Goal: Task Accomplishment & Management: Manage account settings

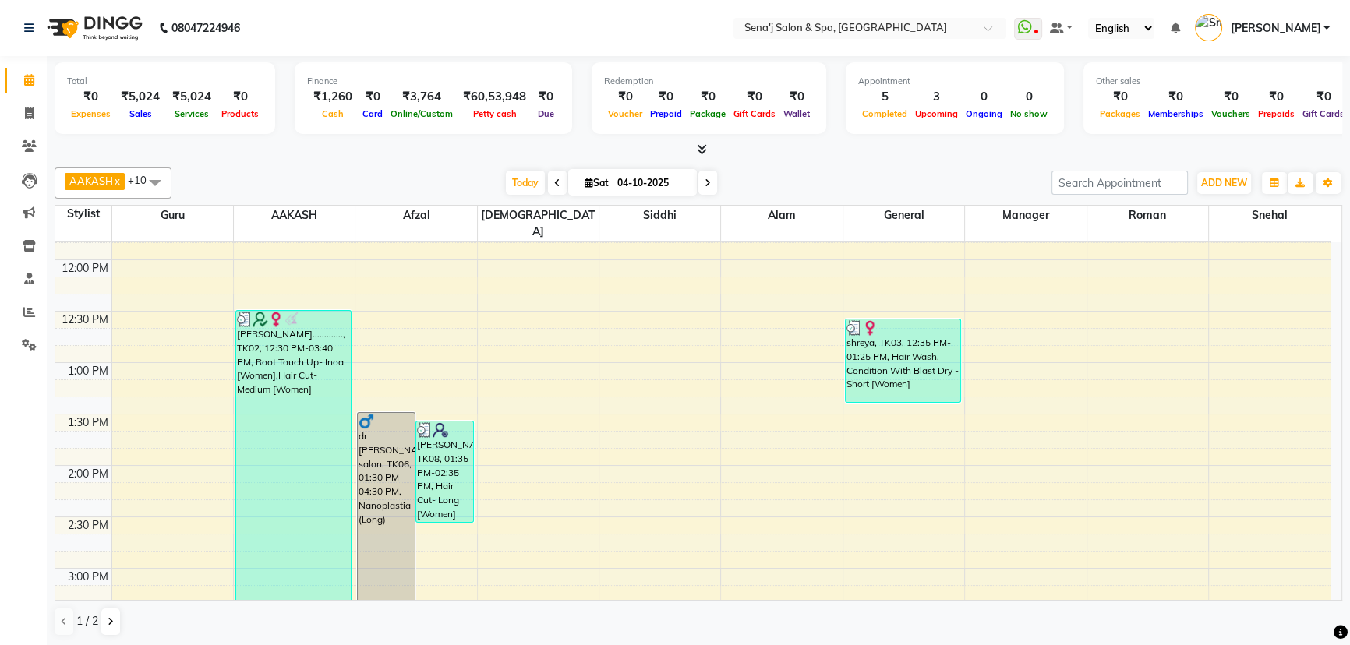
scroll to position [283, 0]
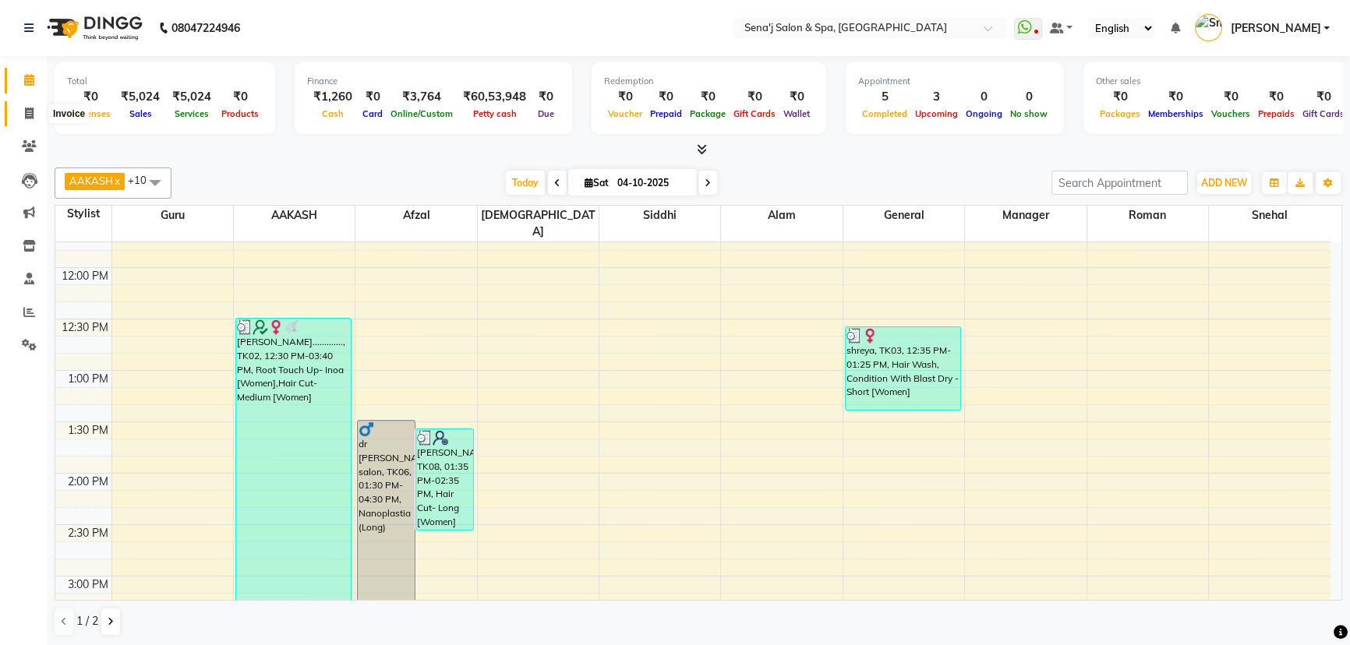
drag, startPoint x: 28, startPoint y: 111, endPoint x: 48, endPoint y: 110, distance: 20.3
click at [30, 111] on icon at bounding box center [29, 114] width 9 height 12
select select "447"
select select "service"
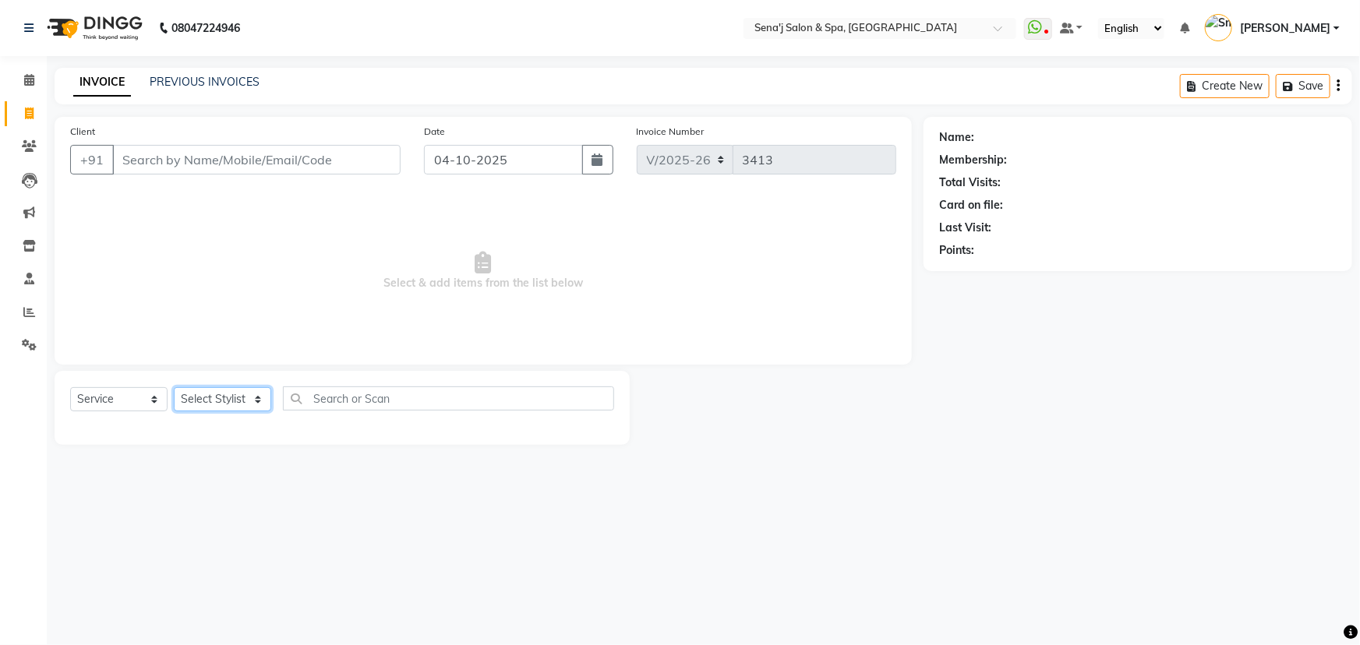
click at [226, 398] on select "Select Stylist [PERSON_NAME] [PERSON_NAME] [PERSON_NAME] [PERSON_NAME] General …" at bounding box center [222, 399] width 97 height 24
select select "30665"
click at [174, 387] on select "Select Stylist [PERSON_NAME] [PERSON_NAME] [PERSON_NAME] [PERSON_NAME] General …" at bounding box center [222, 399] width 97 height 24
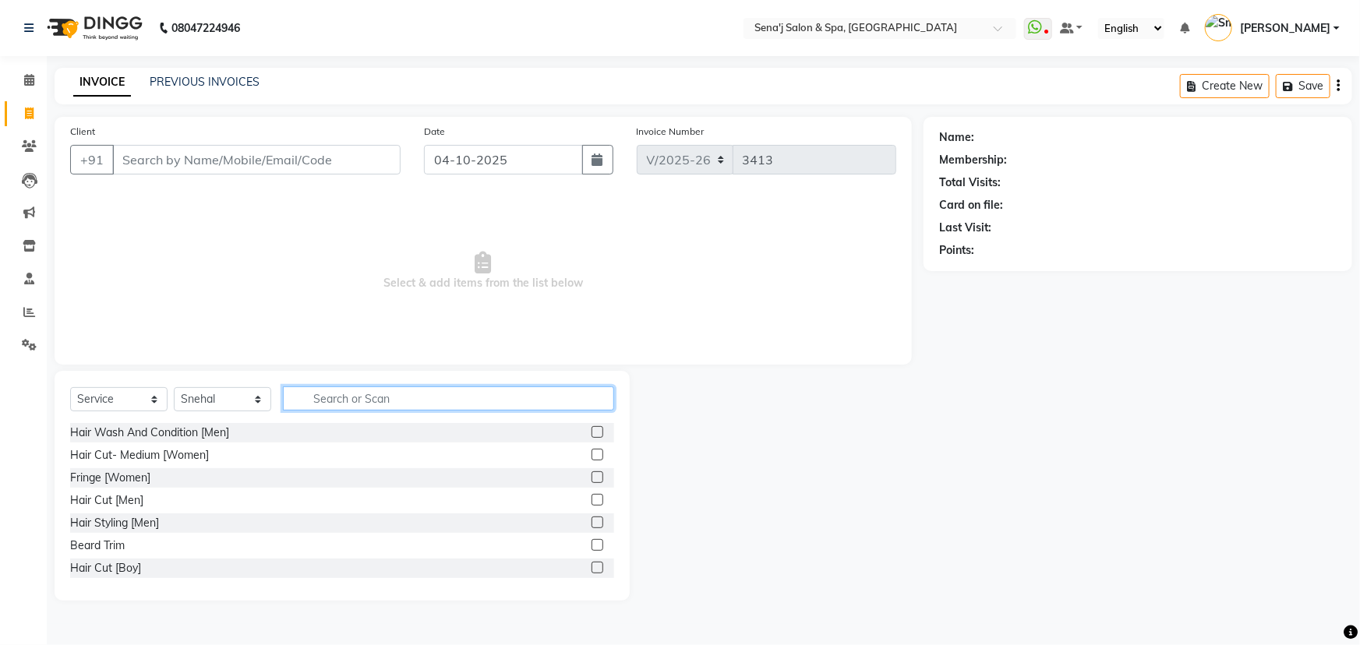
click at [309, 394] on input "text" at bounding box center [448, 398] width 331 height 24
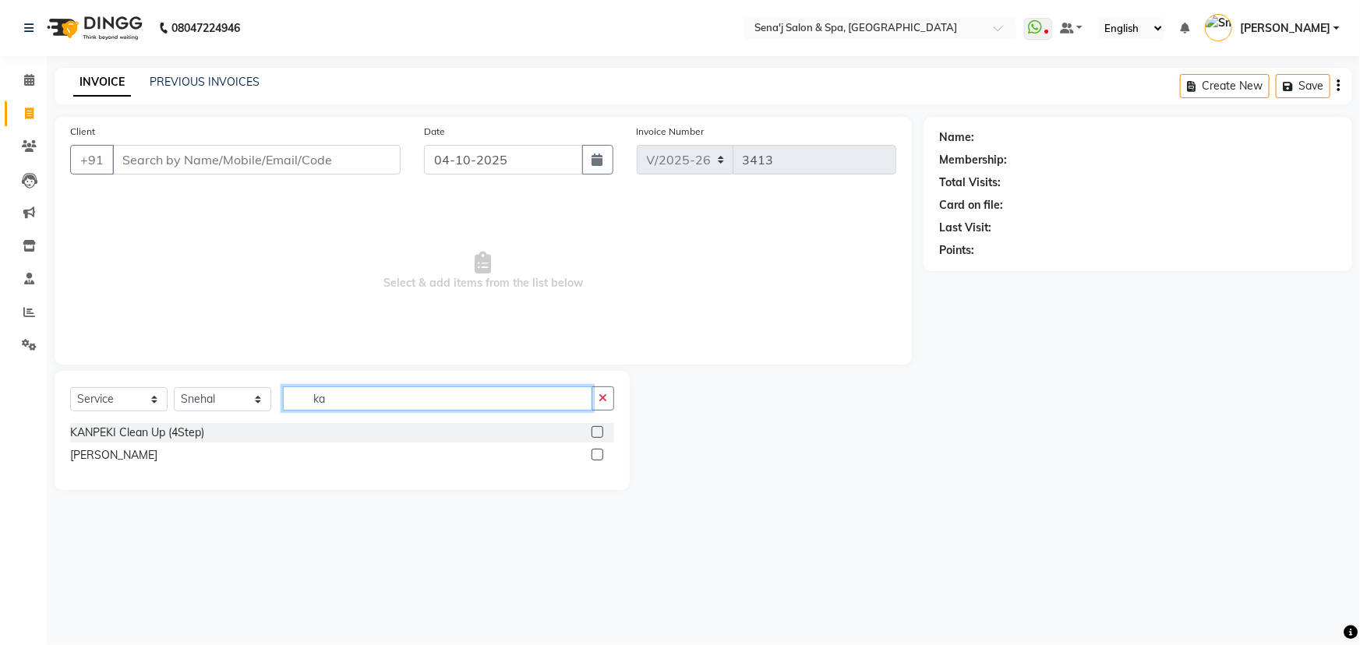
type input "ka"
click at [597, 456] on label at bounding box center [597, 455] width 12 height 12
click at [597, 456] on input "checkbox" at bounding box center [596, 455] width 10 height 10
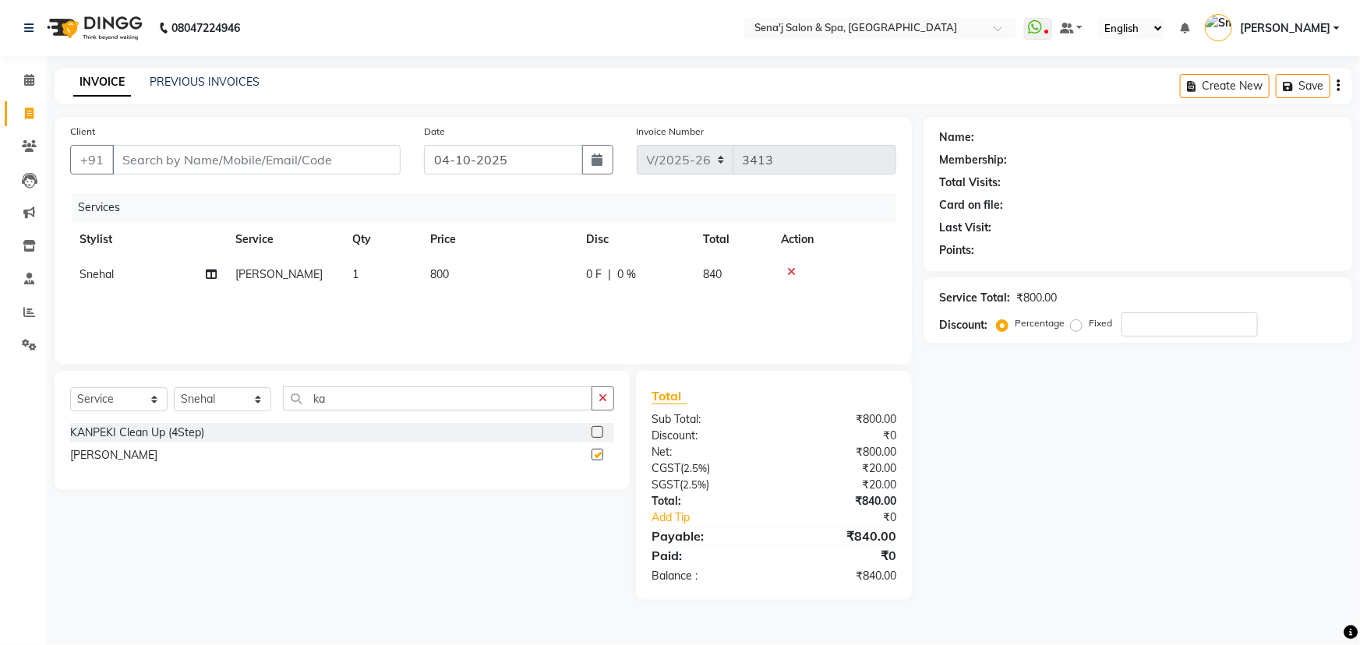
checkbox input "false"
click at [598, 430] on label at bounding box center [597, 432] width 12 height 12
click at [598, 430] on input "checkbox" at bounding box center [596, 433] width 10 height 10
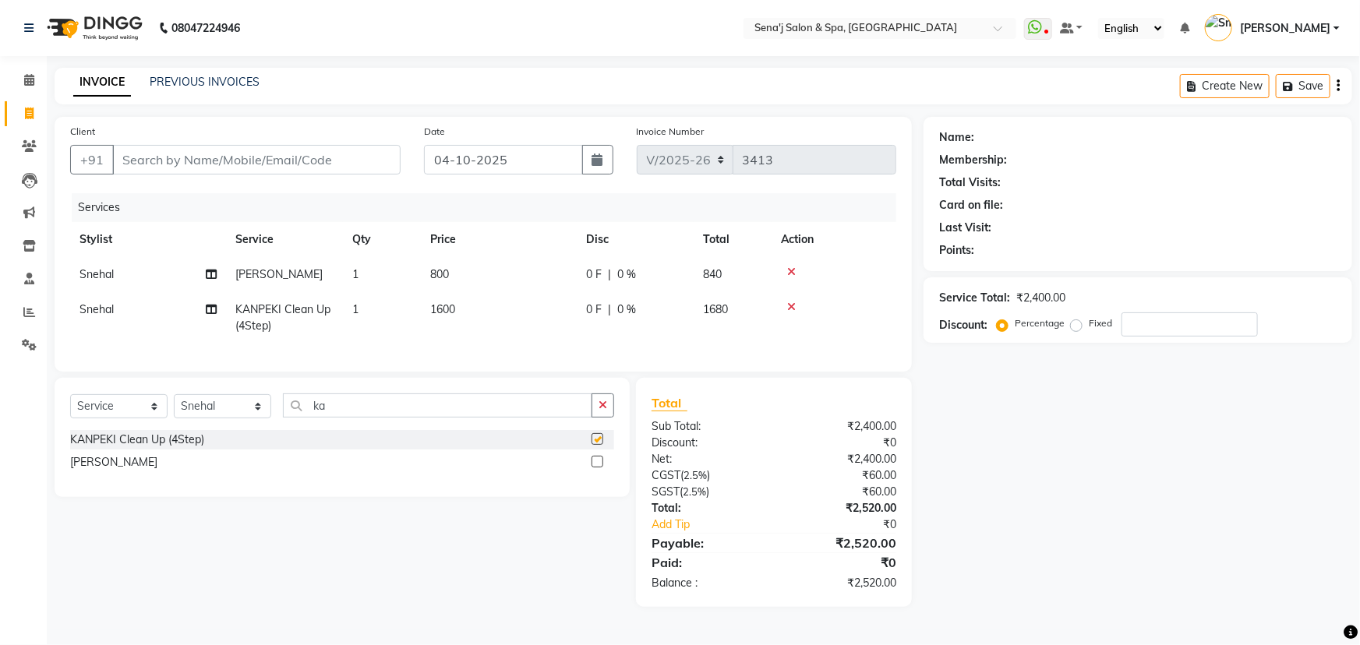
checkbox input "false"
click at [479, 309] on td "1600" at bounding box center [499, 317] width 156 height 51
select select "30665"
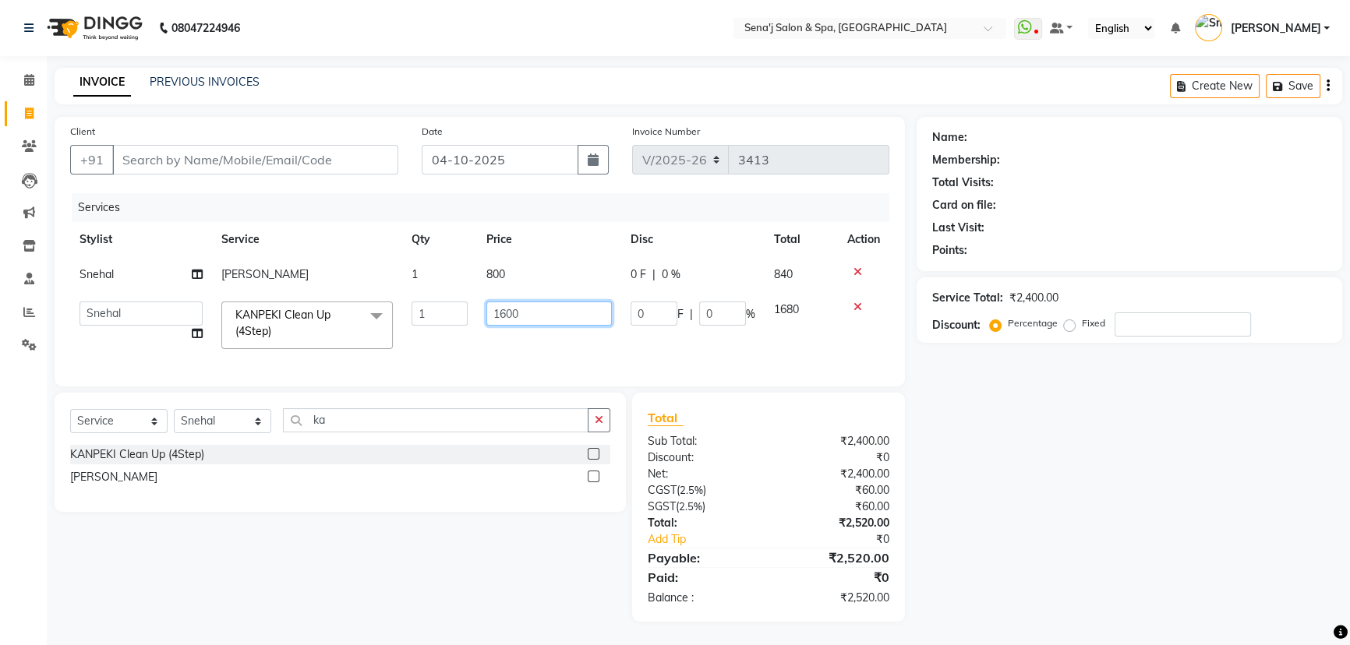
click at [526, 317] on input "1600" at bounding box center [548, 314] width 125 height 24
type input "1"
type input "1800"
click at [500, 338] on td "1800" at bounding box center [549, 325] width 144 height 66
select select "30665"
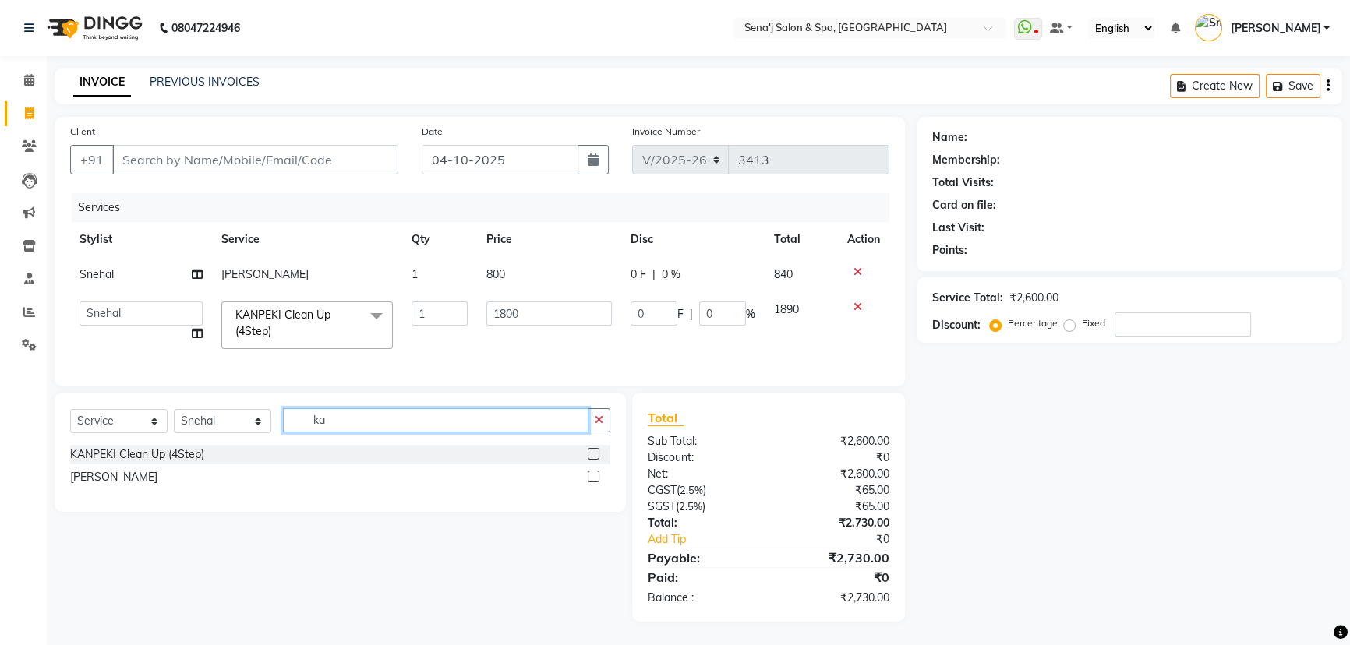
click at [337, 429] on input "ka" at bounding box center [435, 420] width 305 height 24
type input "k"
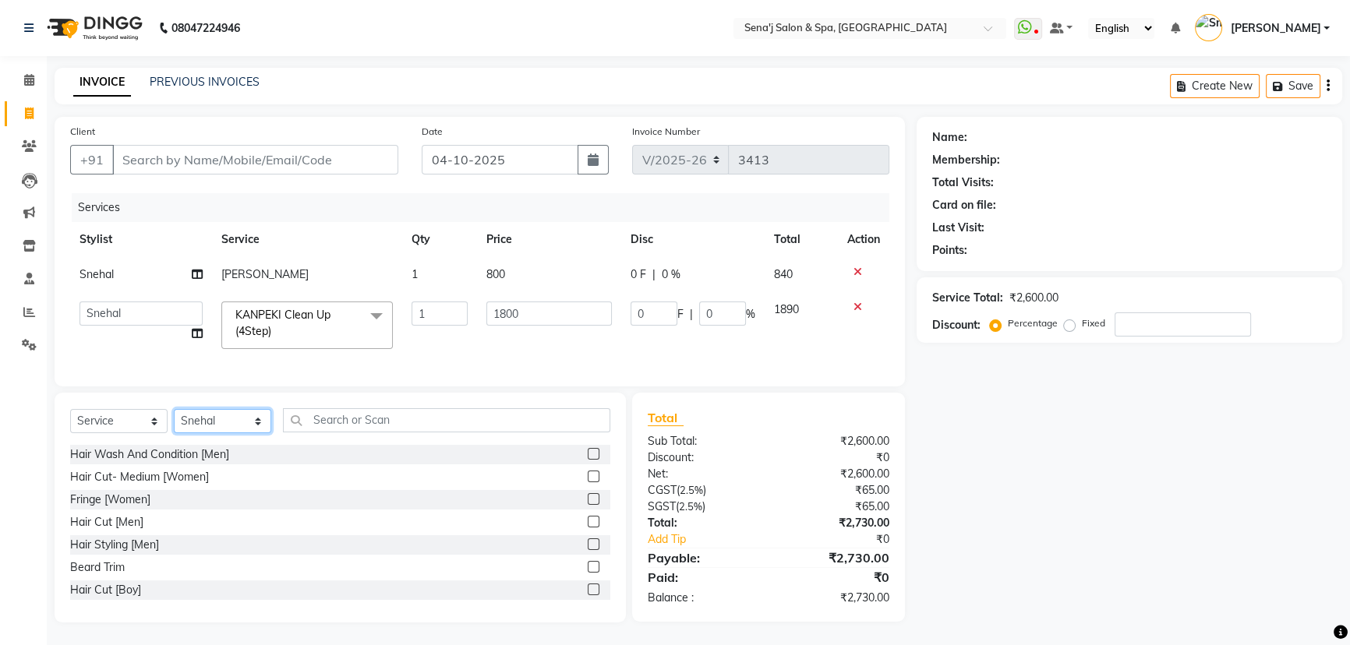
click at [223, 433] on select "Select Stylist [PERSON_NAME] [PERSON_NAME] [PERSON_NAME] [PERSON_NAME] General …" at bounding box center [222, 421] width 97 height 24
select select "83144"
click at [174, 420] on select "Select Stylist [PERSON_NAME] [PERSON_NAME] [PERSON_NAME] [PERSON_NAME] General …" at bounding box center [222, 421] width 97 height 24
click at [344, 420] on input "text" at bounding box center [446, 420] width 327 height 24
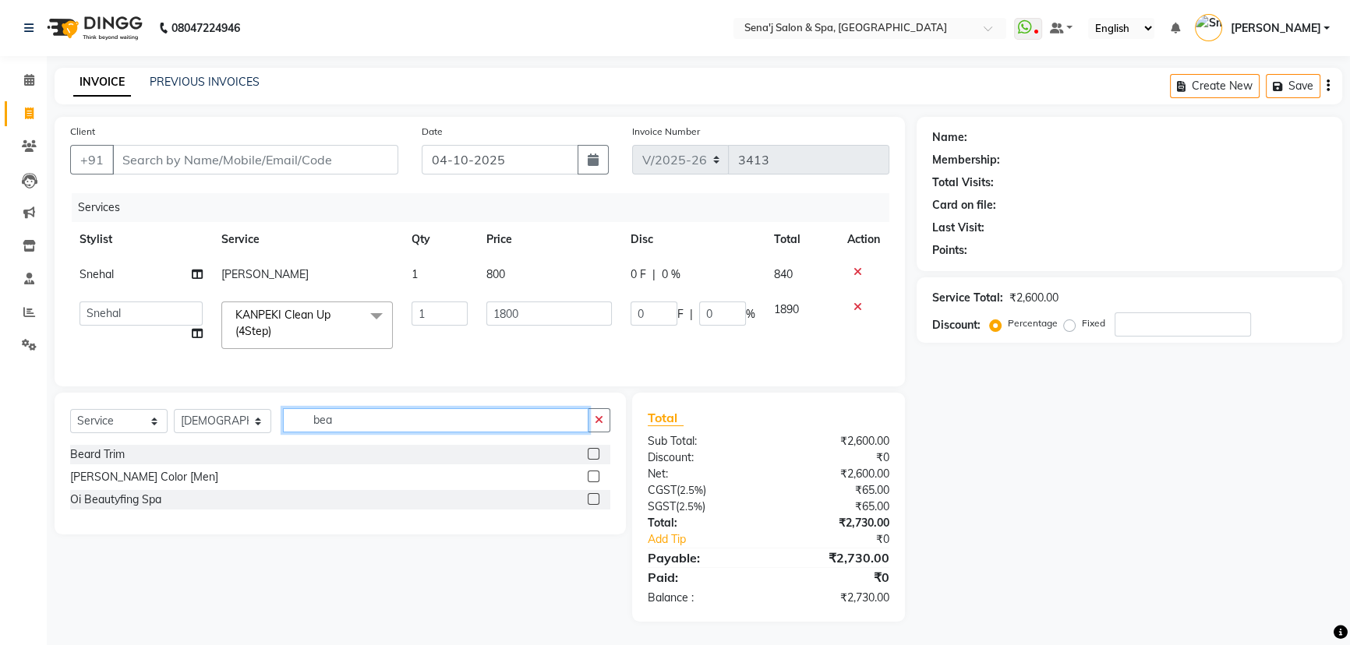
type input "bea"
click at [595, 460] on label at bounding box center [593, 454] width 12 height 12
click at [595, 460] on input "checkbox" at bounding box center [592, 455] width 10 height 10
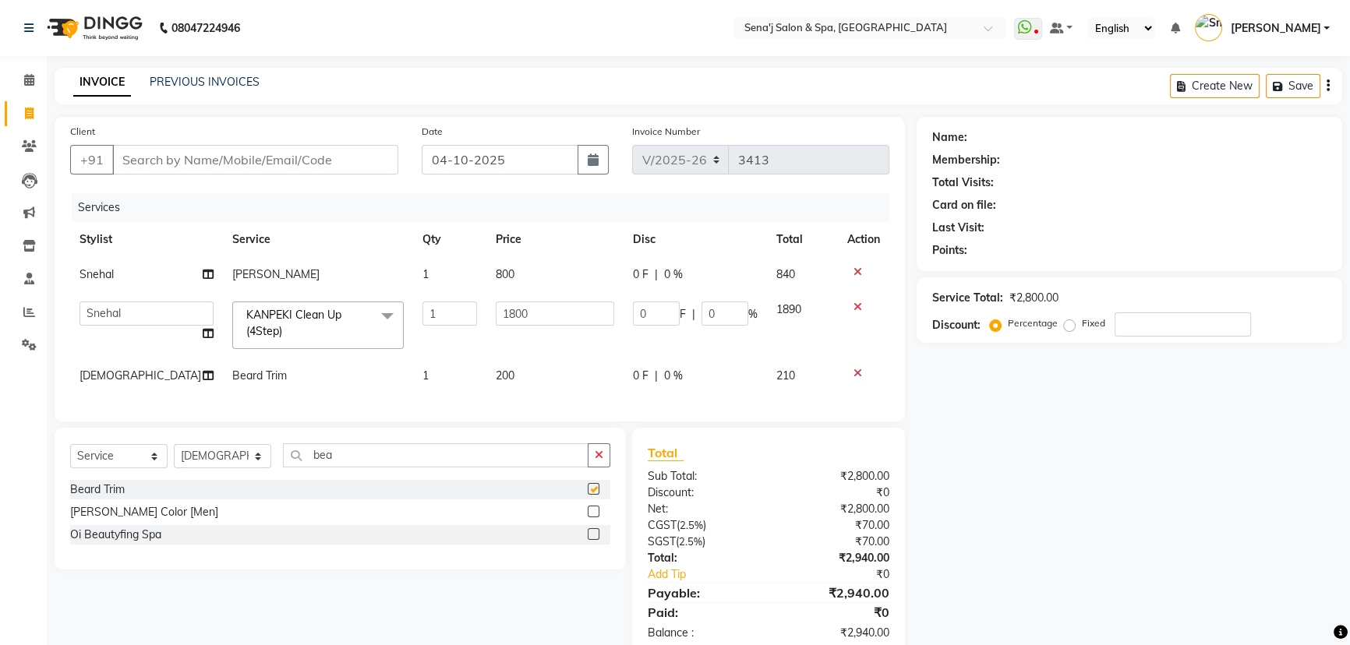
checkbox input "false"
click at [234, 468] on select "Select Stylist [PERSON_NAME] [PERSON_NAME] [PERSON_NAME] [PERSON_NAME] General …" at bounding box center [222, 456] width 97 height 24
select select "53043"
click at [174, 455] on select "Select Stylist [PERSON_NAME] [PERSON_NAME] [PERSON_NAME] [PERSON_NAME] General …" at bounding box center [222, 456] width 97 height 24
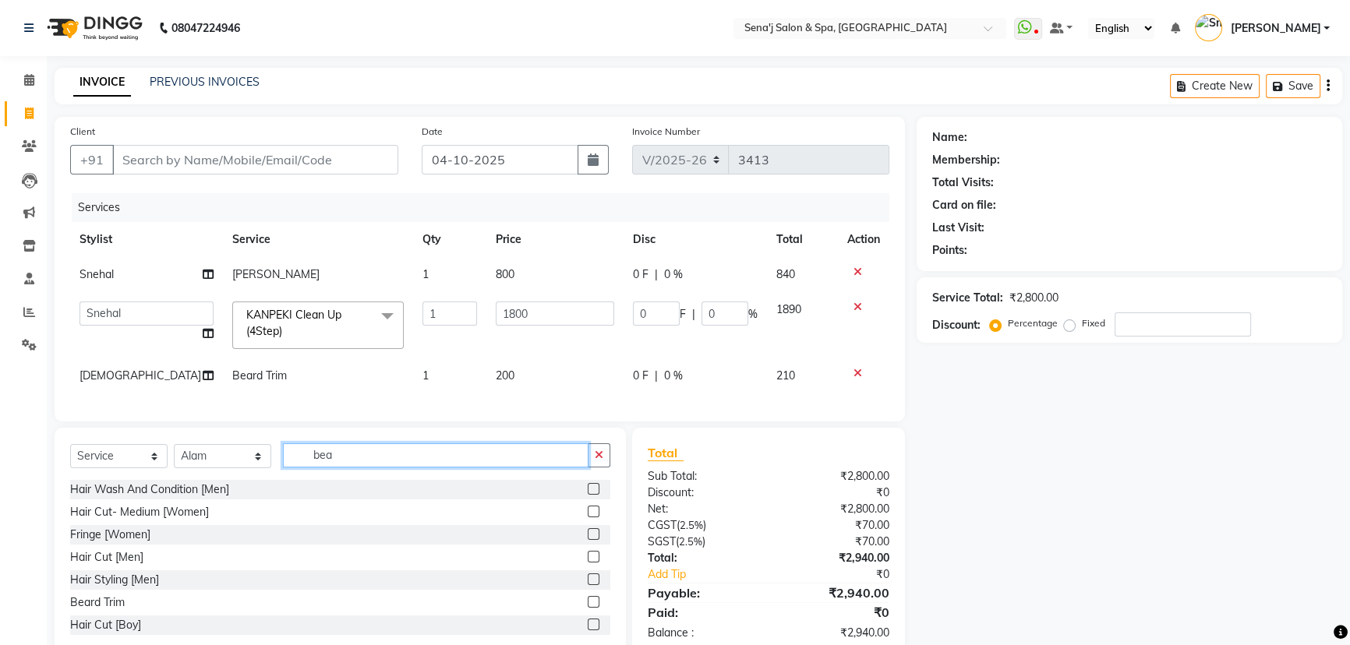
click at [347, 468] on input "bea" at bounding box center [435, 455] width 305 height 24
type input "b"
type input "h"
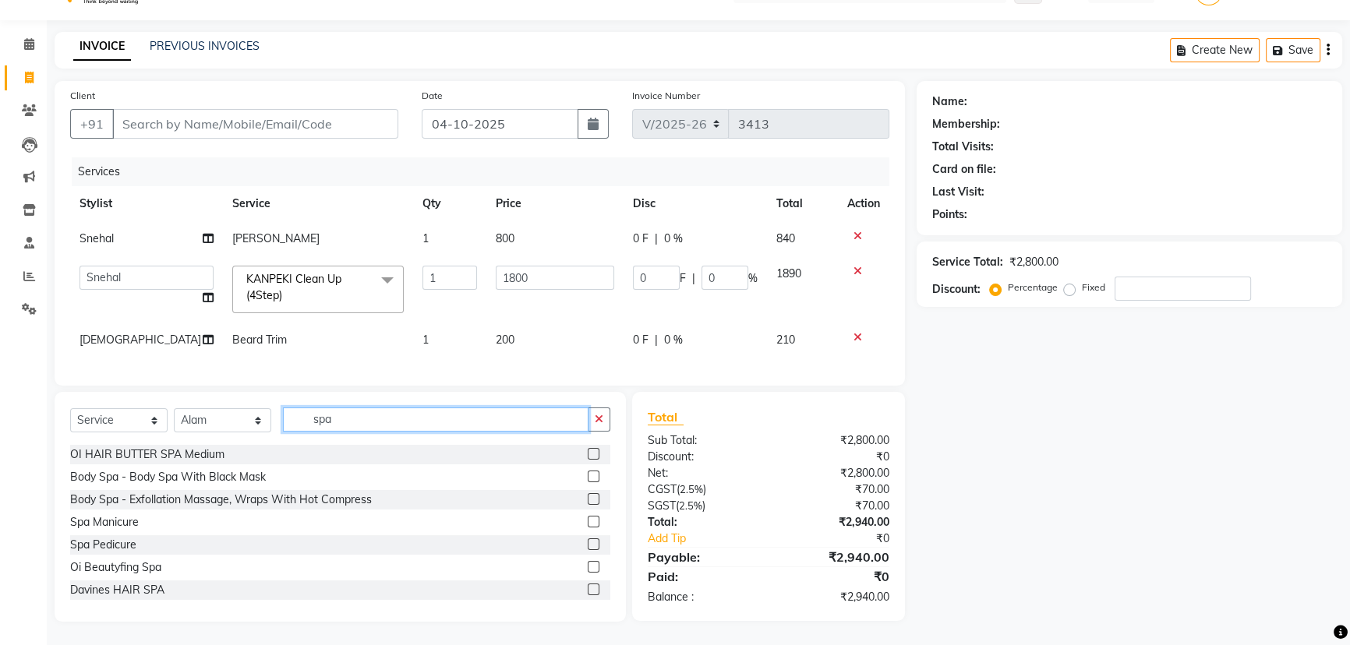
scroll to position [228, 0]
type input "spa"
drag, startPoint x: 581, startPoint y: 586, endPoint x: 559, endPoint y: 546, distance: 45.7
click at [587, 586] on label at bounding box center [593, 587] width 12 height 12
click at [587, 586] on input "checkbox" at bounding box center [592, 588] width 10 height 10
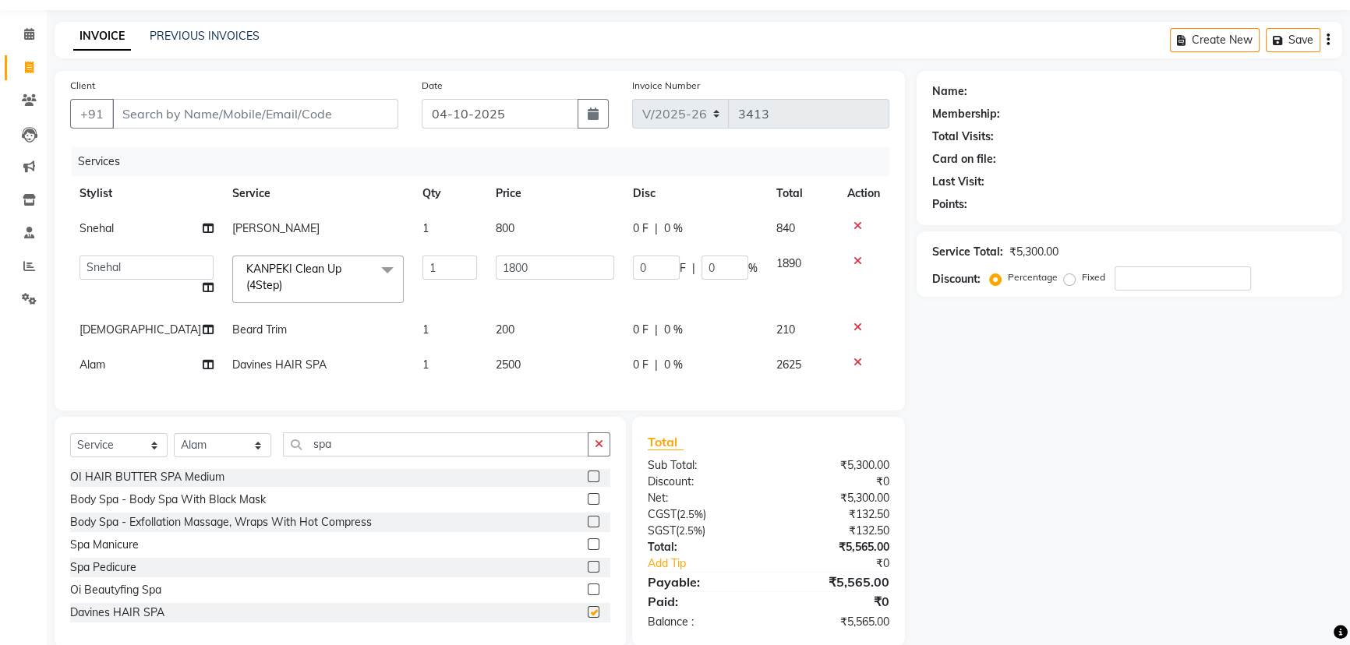
checkbox input "false"
click at [535, 358] on td "2500" at bounding box center [554, 365] width 137 height 35
select select "53043"
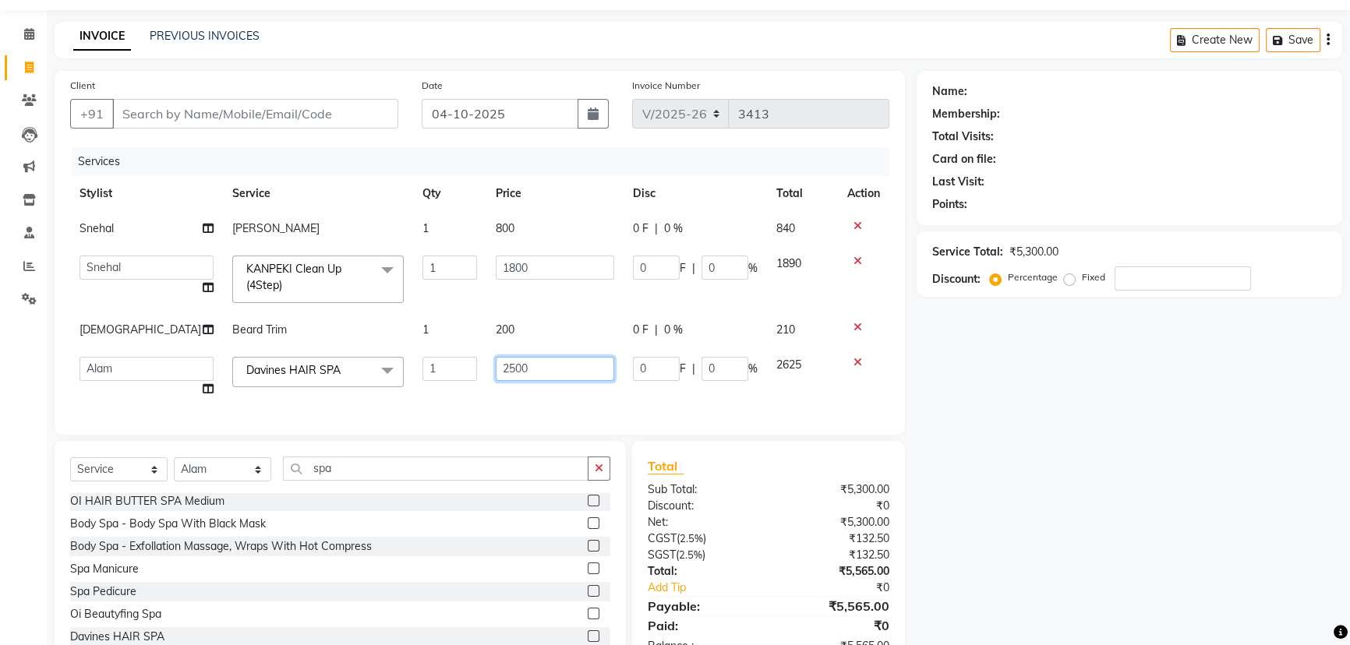
click at [559, 368] on input "2500" at bounding box center [555, 369] width 118 height 24
type input "2700"
click at [375, 482] on div "Select Service Product Membership Package Voucher Prepaid Gift Card Select Styl…" at bounding box center [340, 556] width 571 height 230
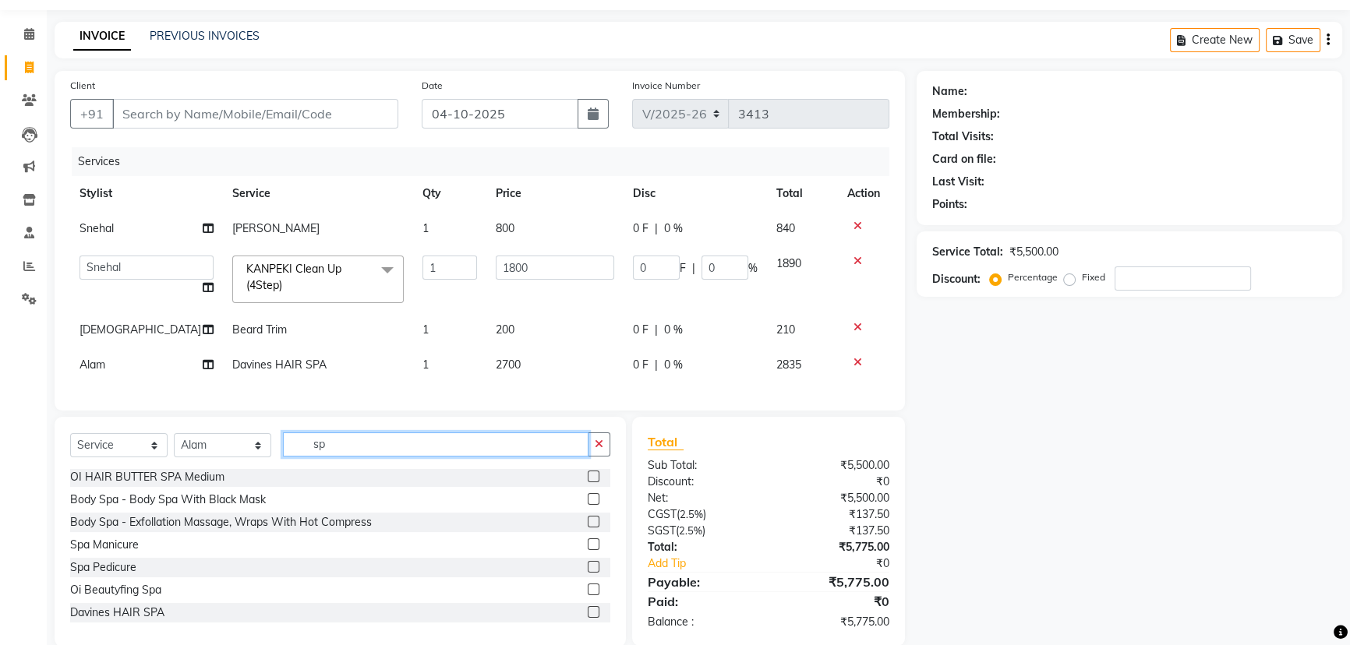
type input "s"
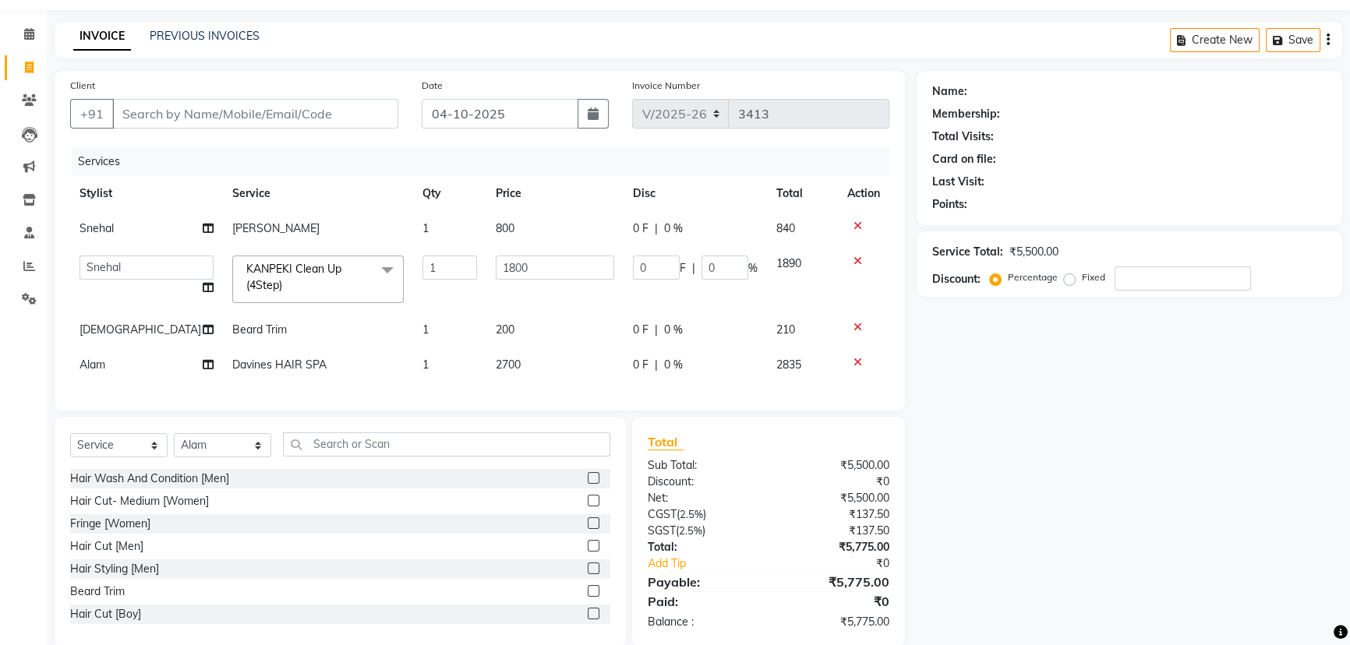
click at [587, 506] on label at bounding box center [593, 501] width 12 height 12
click at [587, 506] on input "checkbox" at bounding box center [592, 501] width 10 height 10
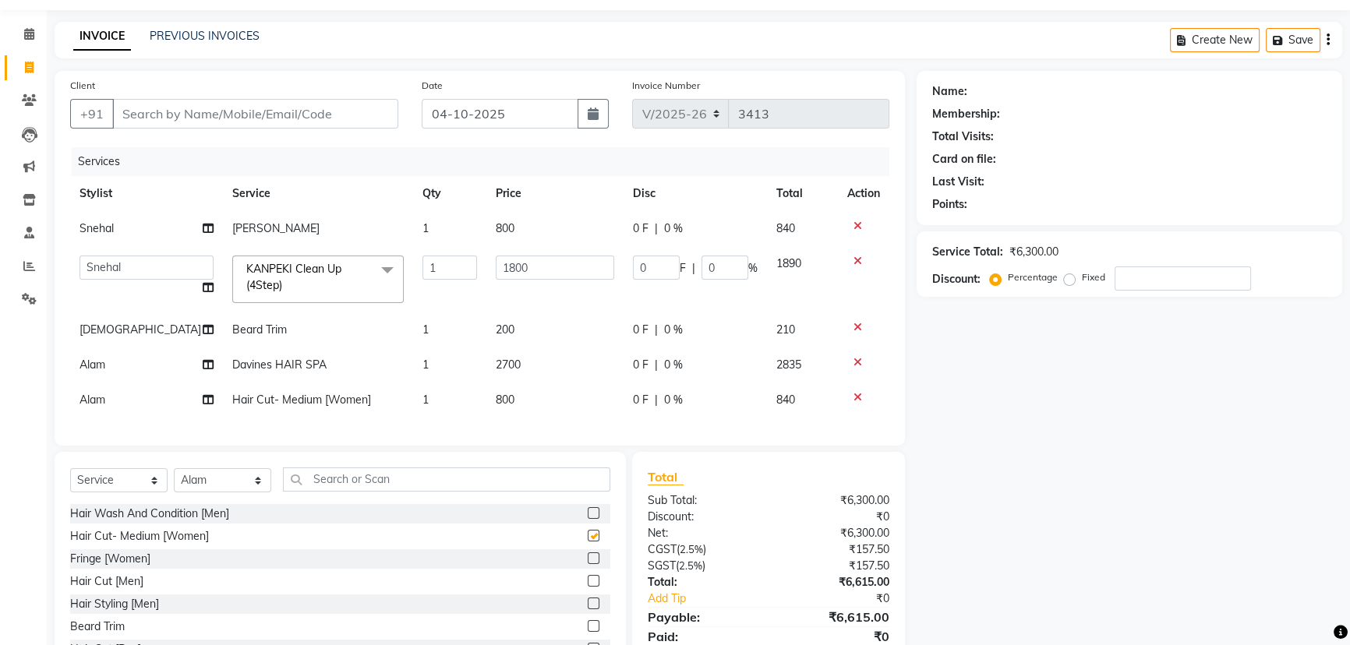
checkbox input "false"
click at [531, 396] on td "800" at bounding box center [554, 400] width 137 height 35
select select "53043"
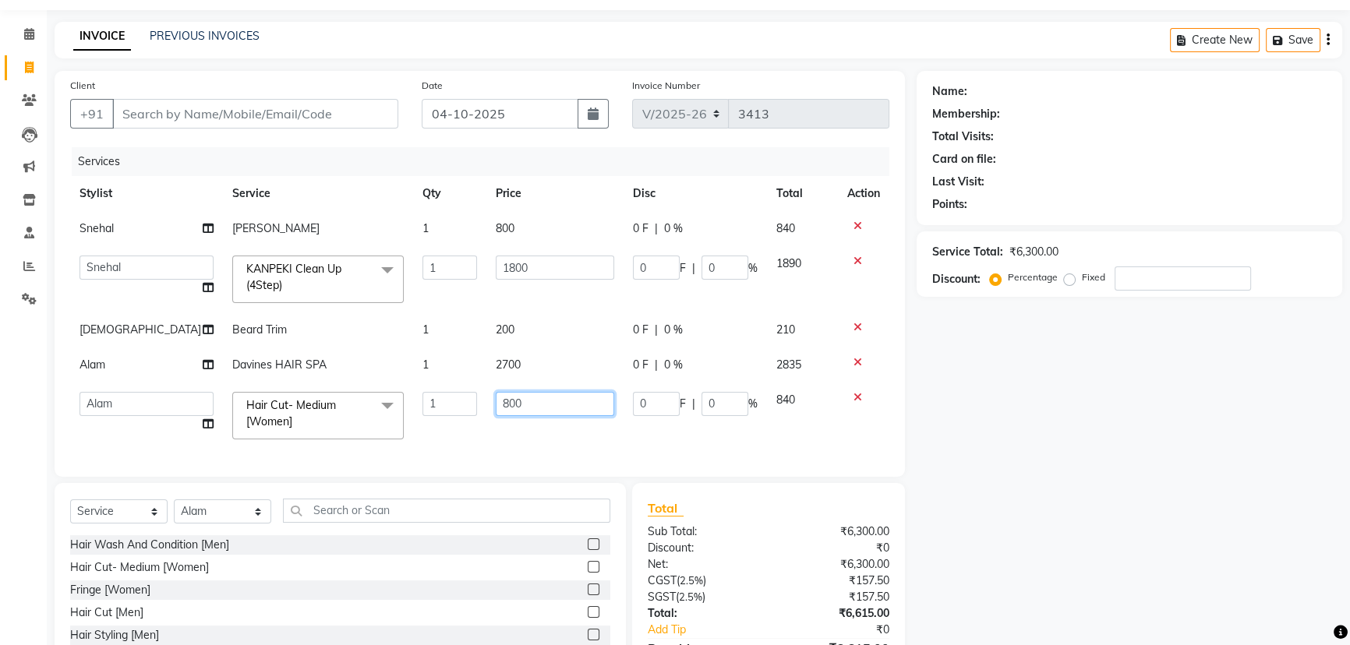
click at [573, 397] on input "800" at bounding box center [555, 404] width 118 height 24
type input "8"
type input "900"
click at [505, 453] on div "Client +91 Date [DATE] Invoice Number V/2025 V/[PHONE_NUMBER] Services Stylist …" at bounding box center [480, 274] width 850 height 406
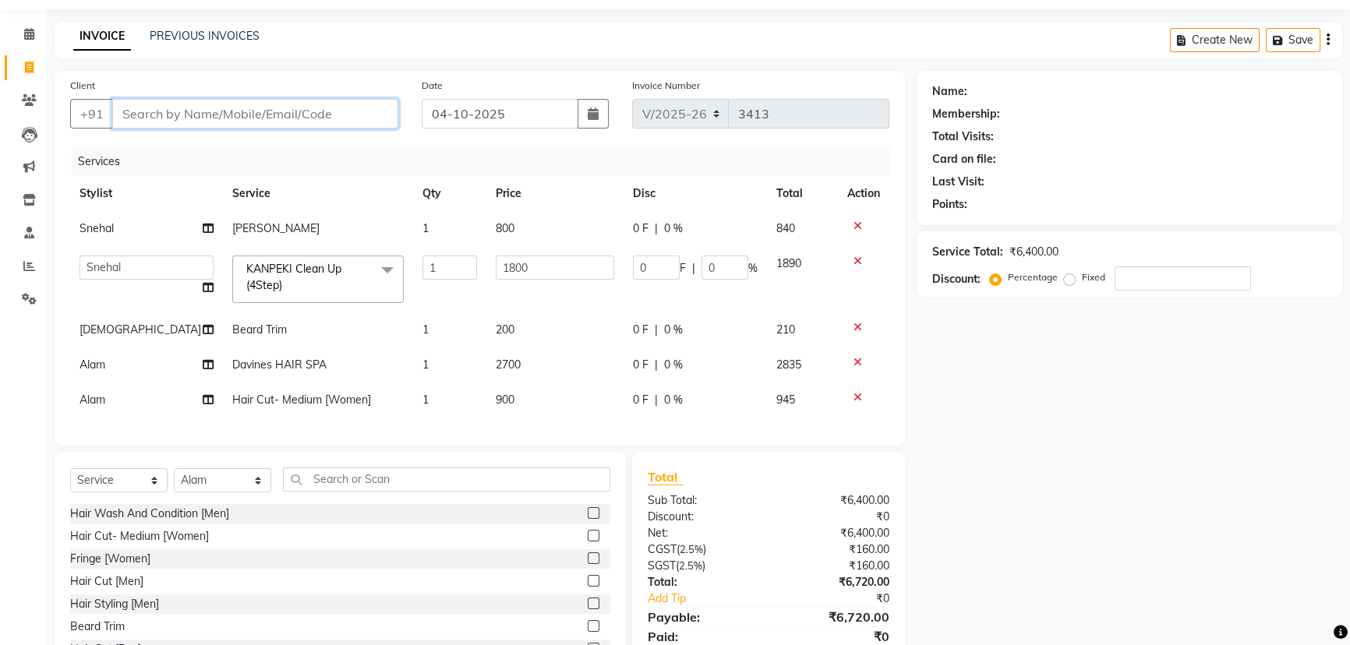
click at [200, 116] on input "Client" at bounding box center [255, 114] width 286 height 30
type input "9"
type input "0"
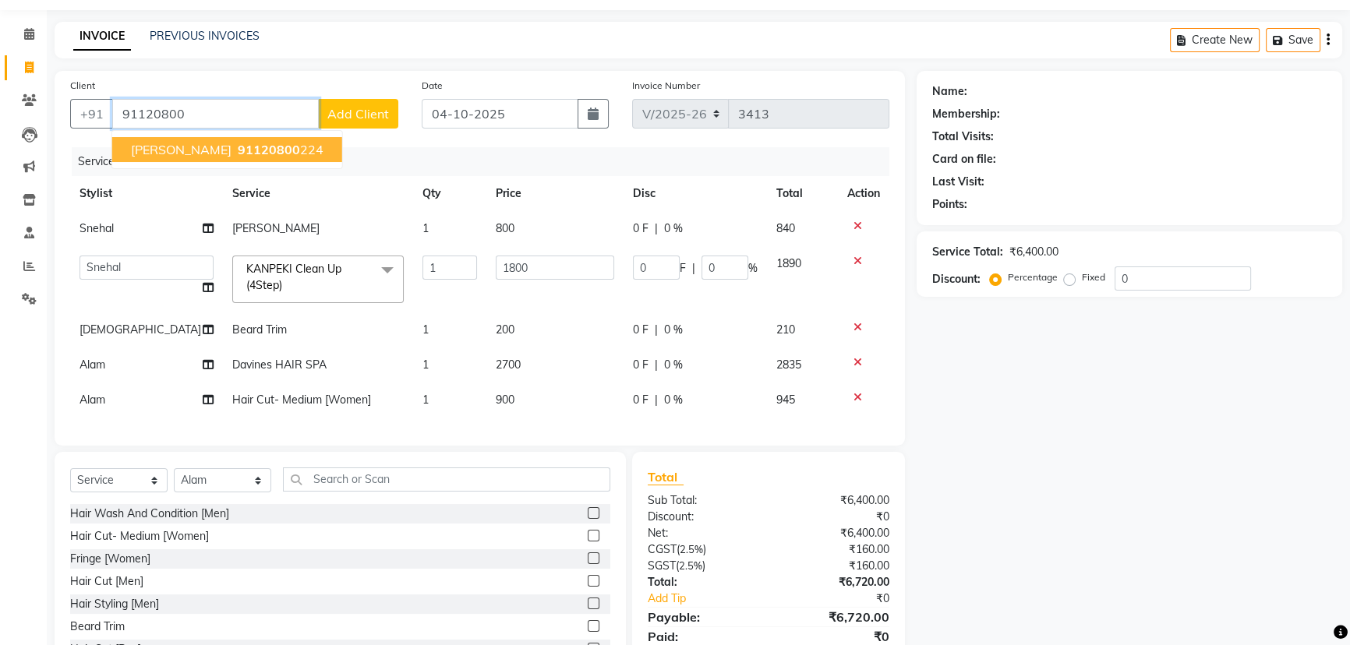
click at [283, 142] on ngb-highlight "91120800 224" at bounding box center [279, 150] width 89 height 16
type input "120800224"
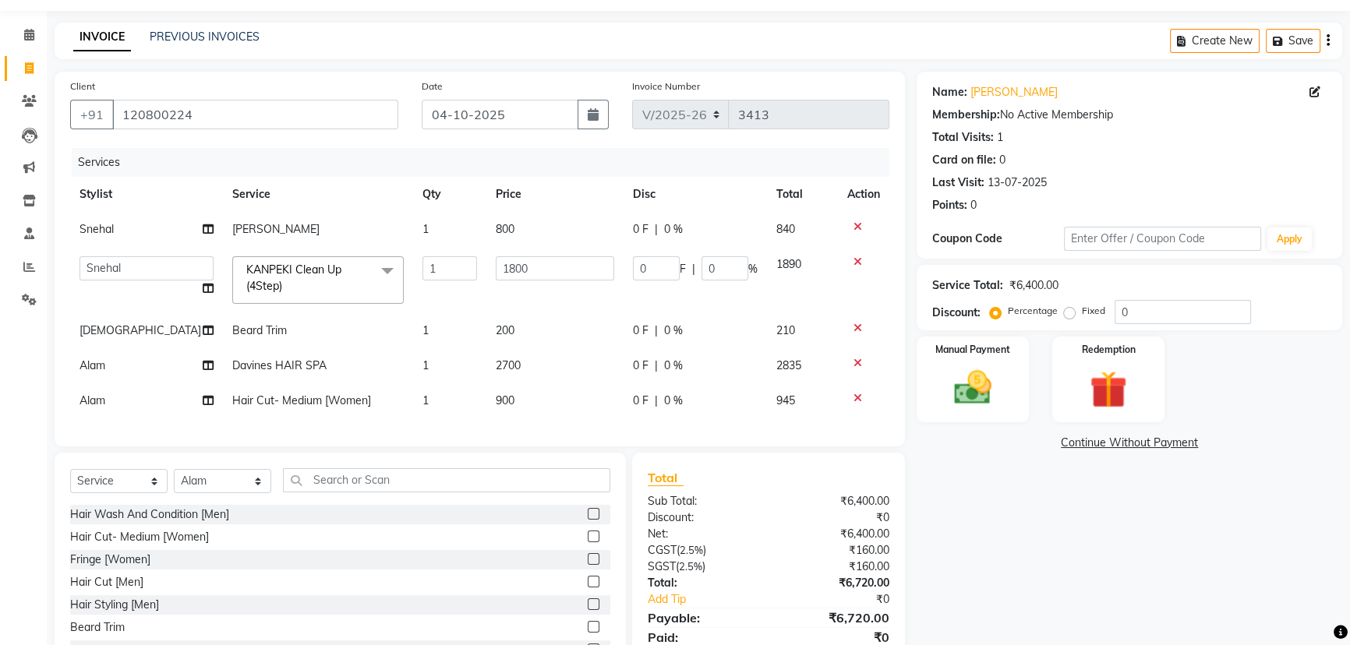
scroll to position [116, 0]
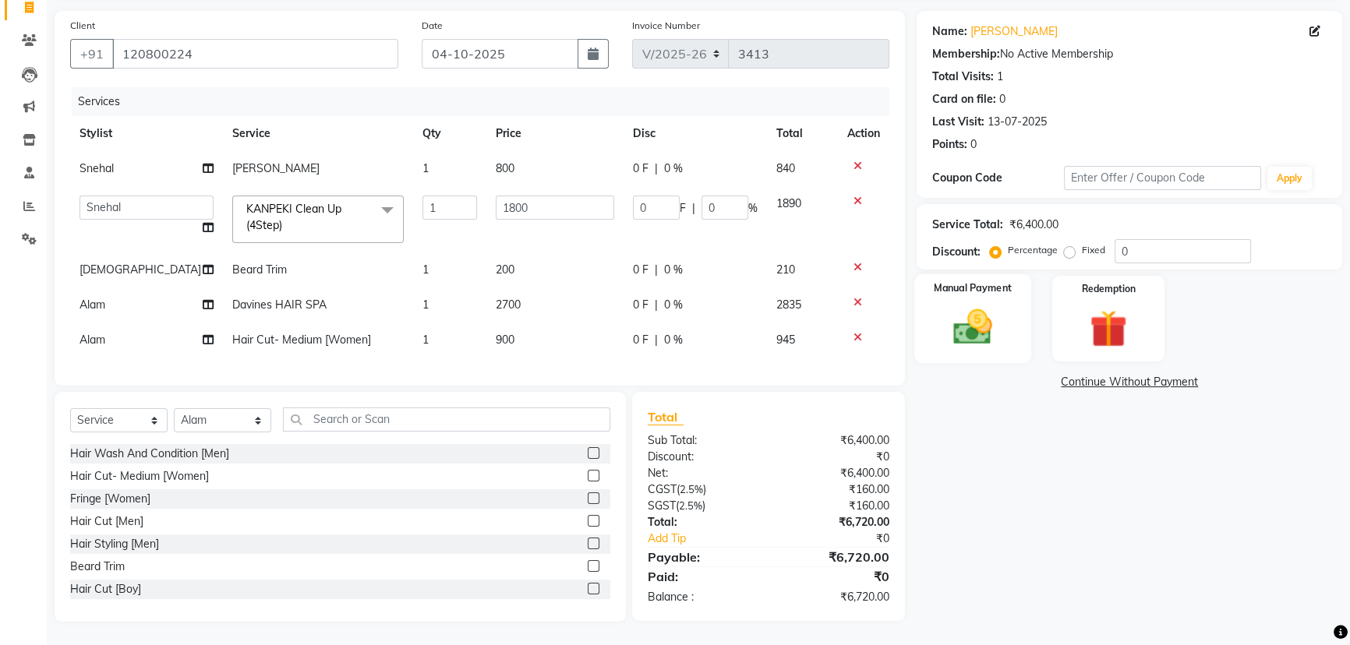
click at [958, 337] on img at bounding box center [972, 327] width 63 height 44
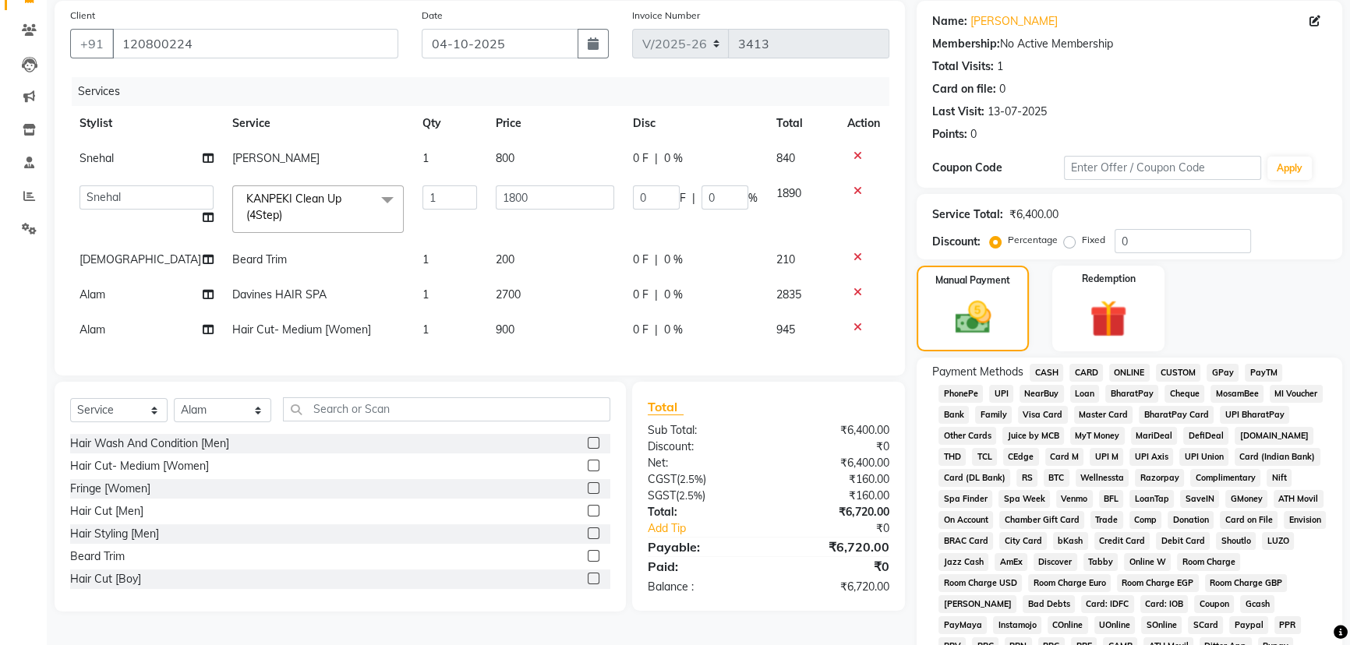
click at [965, 396] on span "PhonePe" at bounding box center [960, 394] width 44 height 18
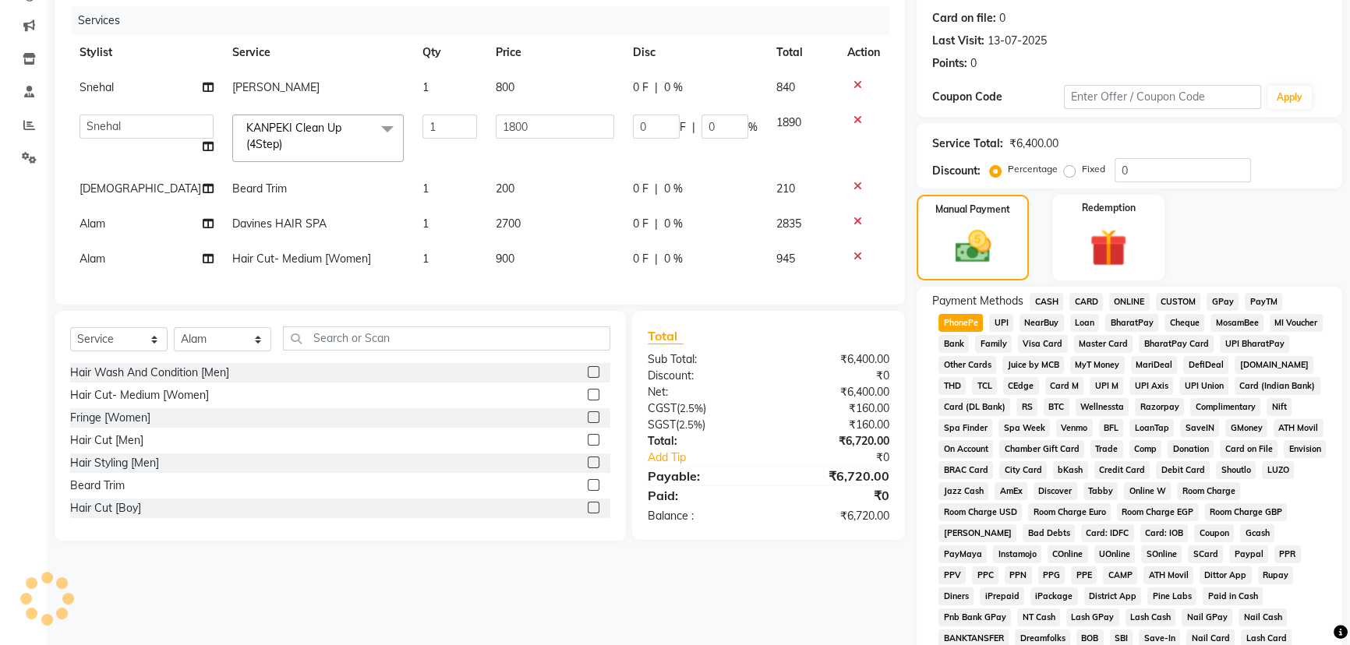
scroll to position [328, 0]
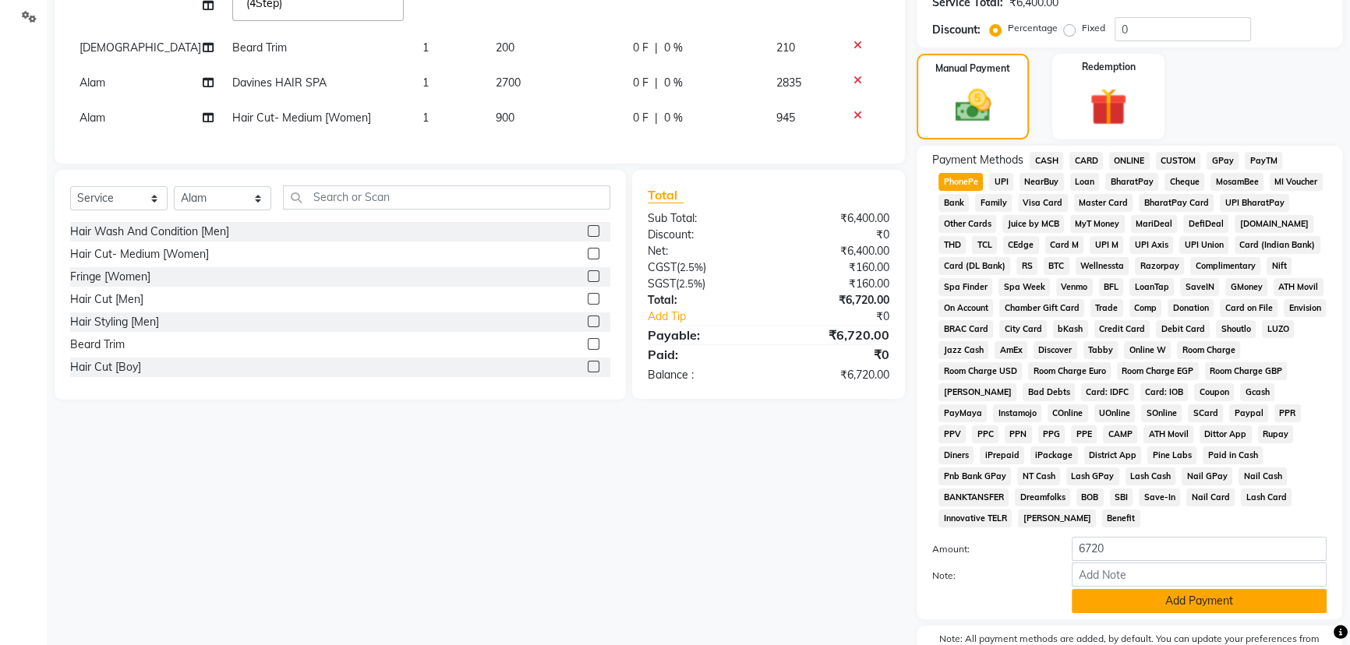
click at [1128, 589] on button "Add Payment" at bounding box center [1198, 601] width 255 height 24
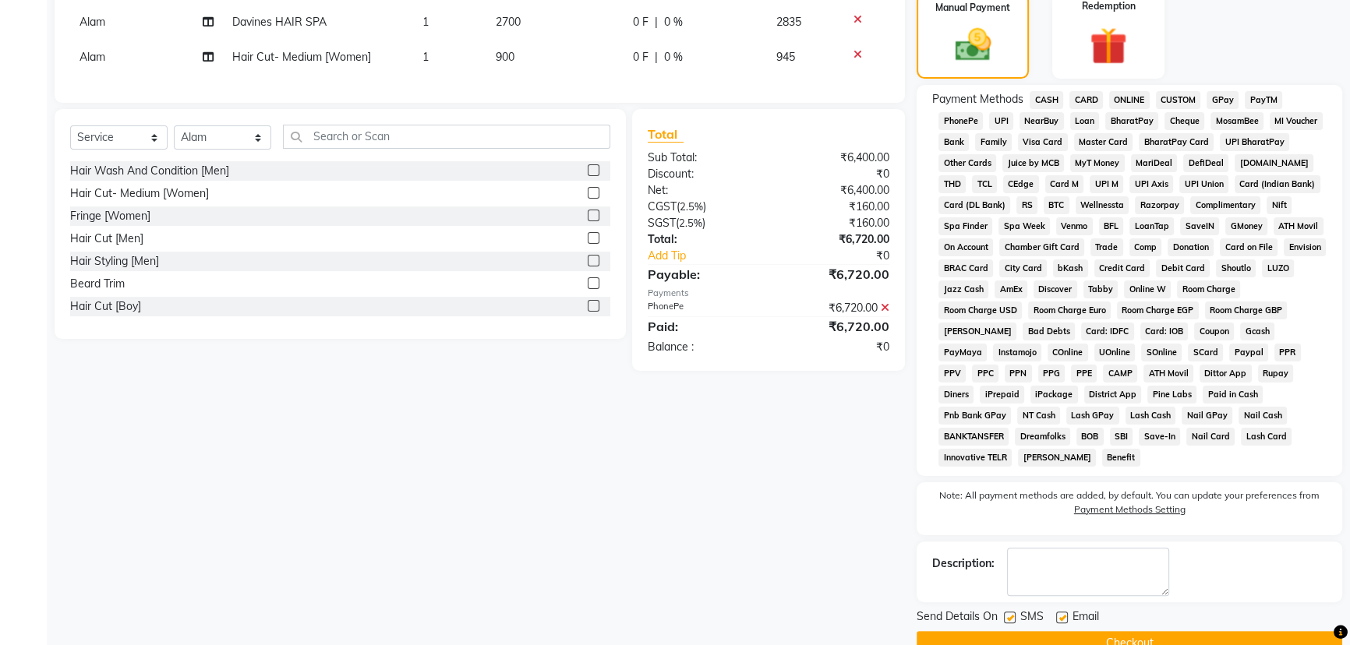
scroll to position [400, 0]
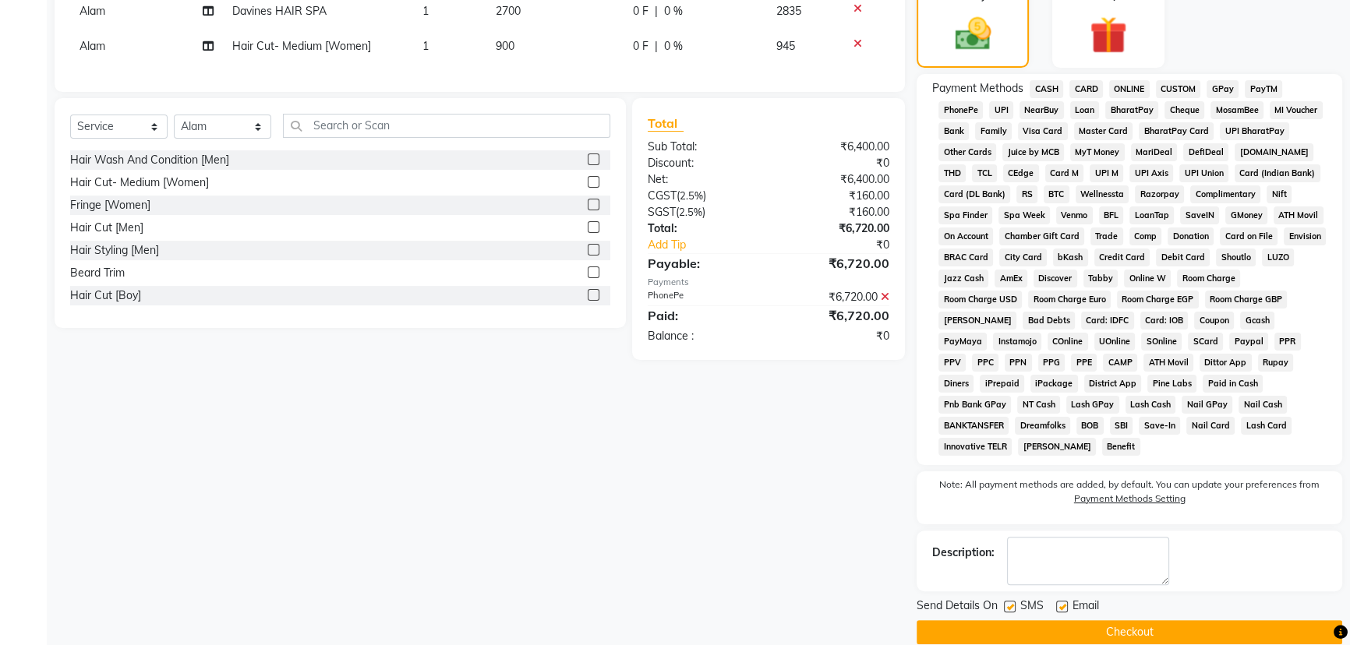
click at [1000, 620] on button "Checkout" at bounding box center [1128, 632] width 425 height 24
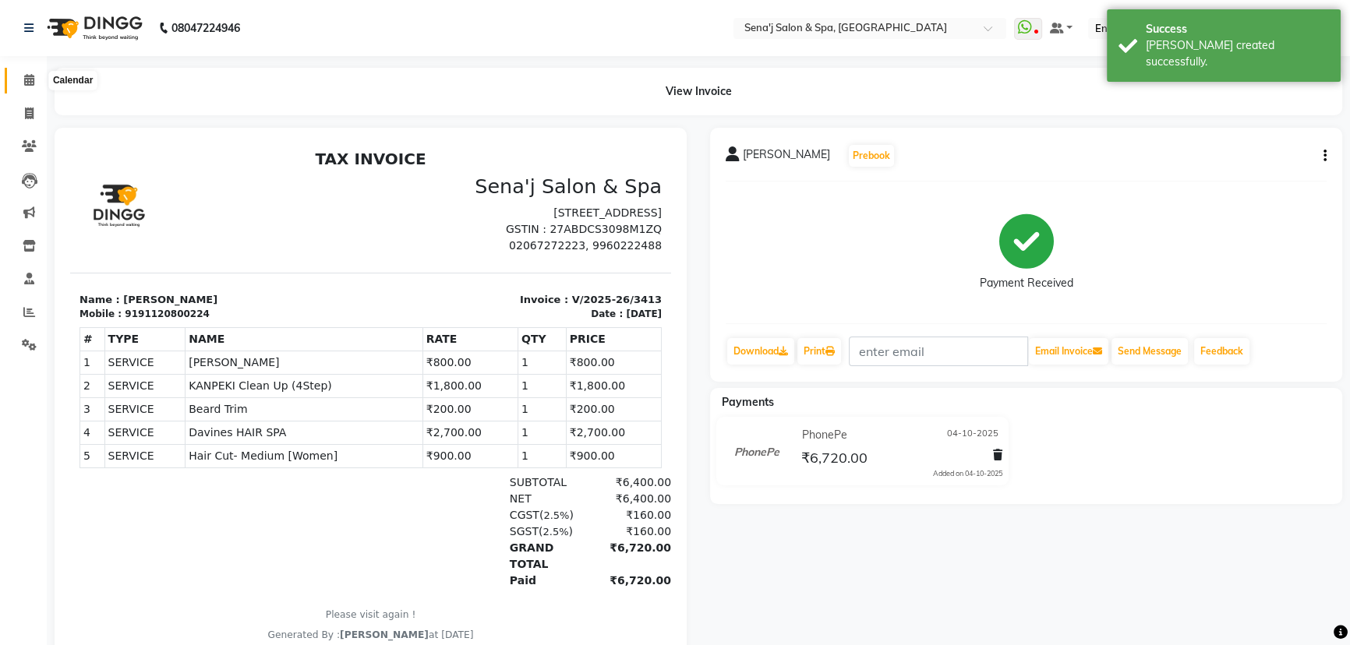
click at [32, 78] on icon at bounding box center [29, 80] width 10 height 12
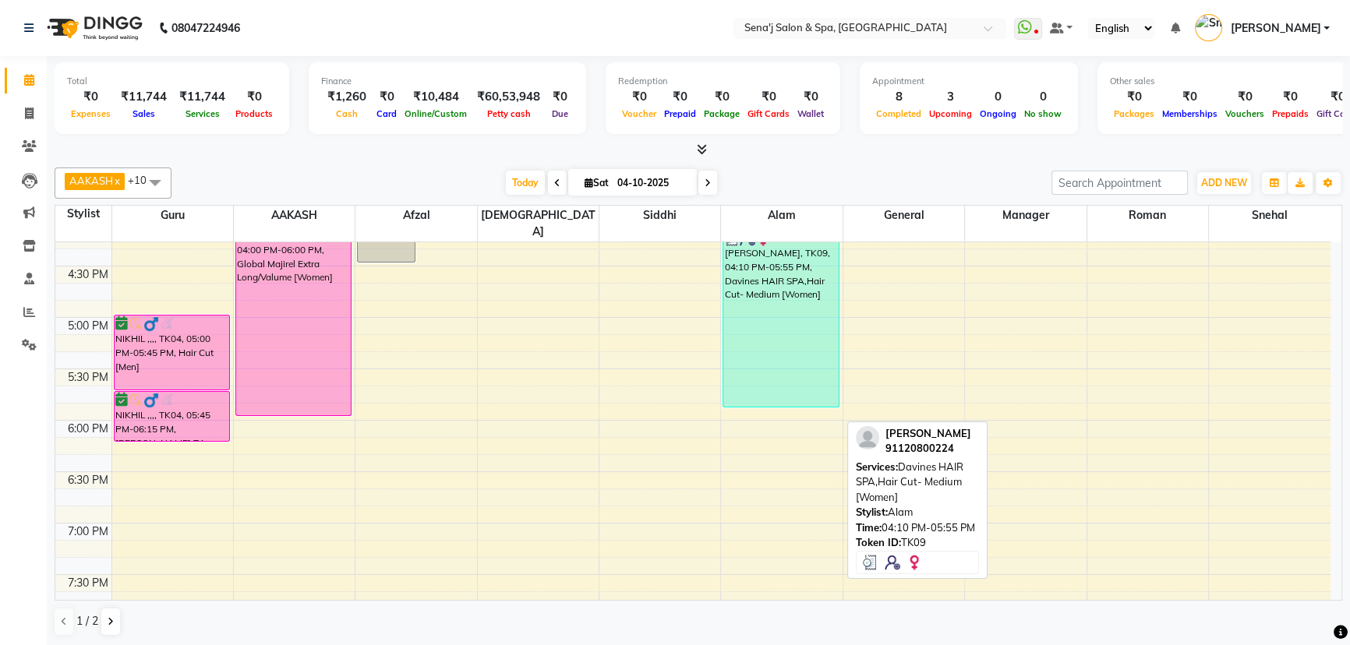
scroll to position [779, 0]
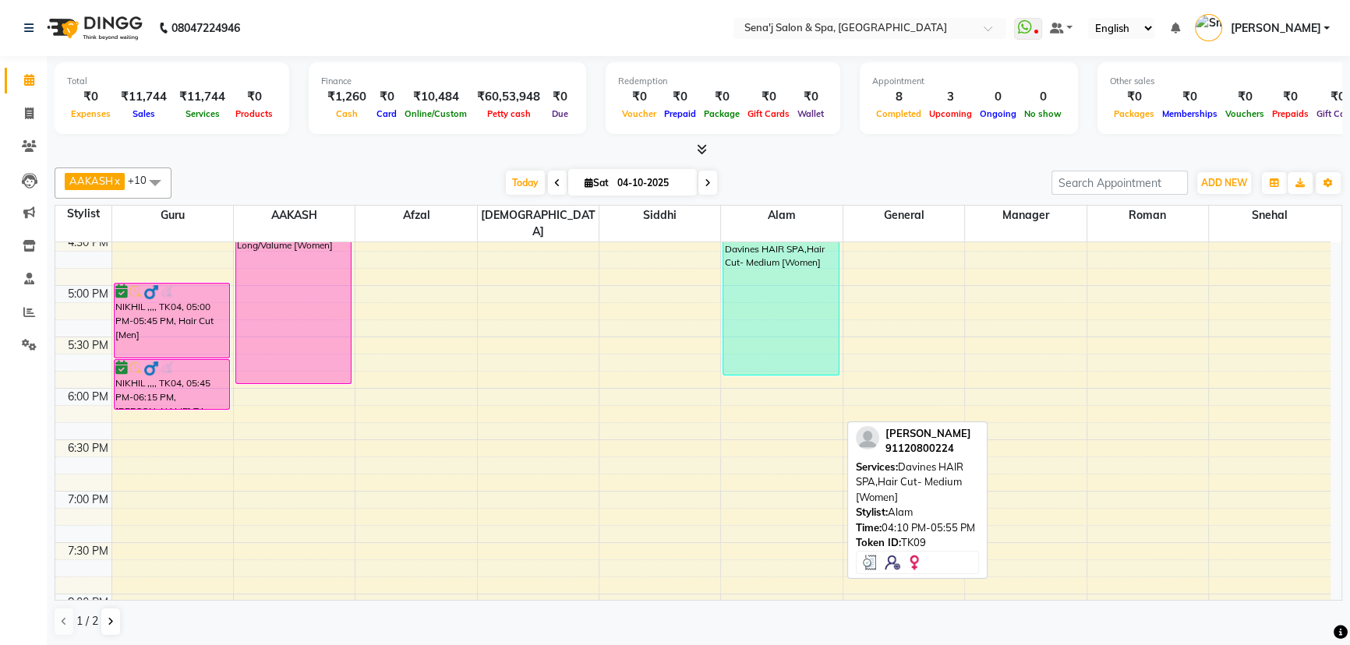
click at [763, 316] on div "[PERSON_NAME], TK09, 04:10 PM-05:55 PM, Davines HAIR SPA,Hair Cut- Medium [Wome…" at bounding box center [780, 286] width 115 height 177
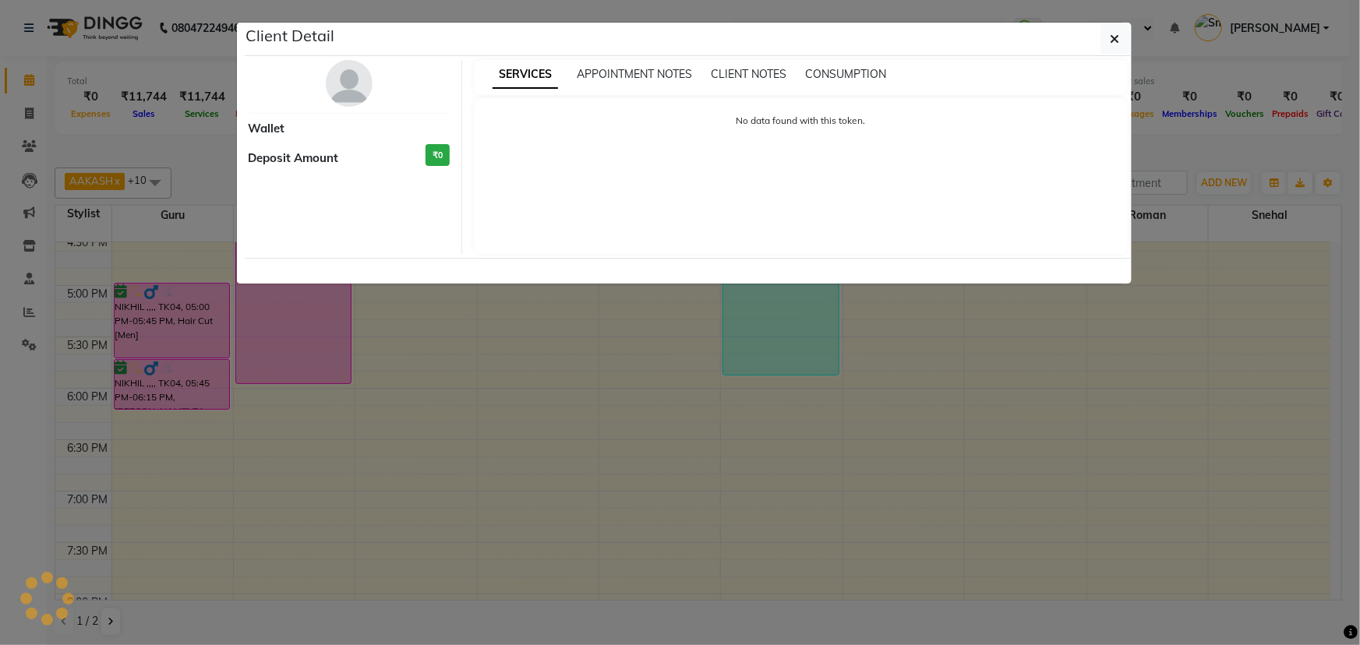
select select "3"
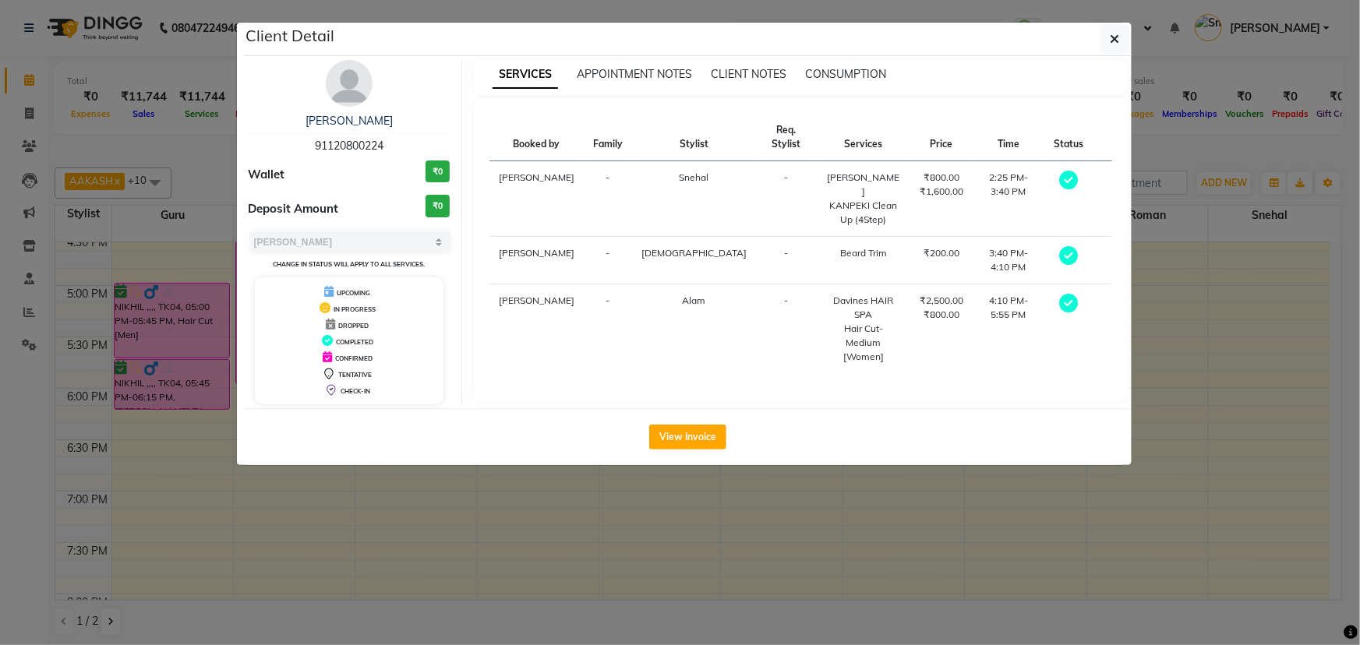
click at [362, 113] on div "[PERSON_NAME]" at bounding box center [350, 121] width 202 height 16
click at [358, 124] on link "[PERSON_NAME]" at bounding box center [348, 121] width 87 height 14
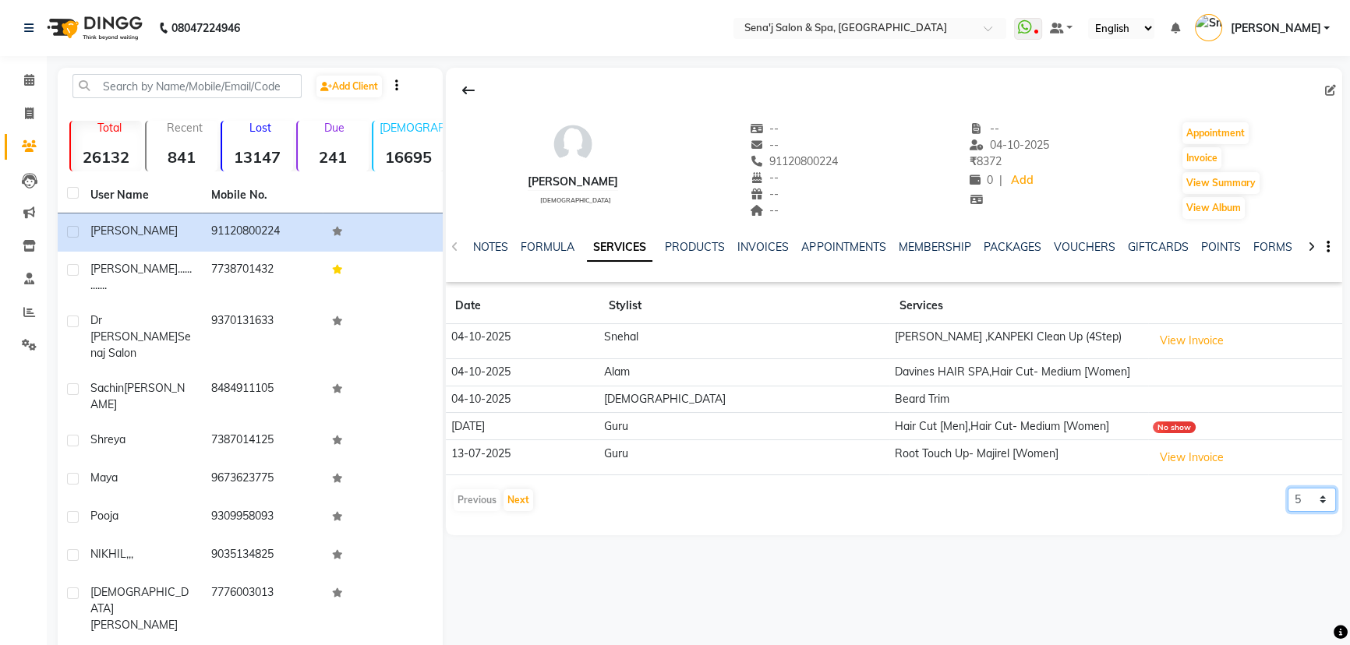
click at [1305, 497] on select "5 10 50 100 500" at bounding box center [1311, 500] width 48 height 24
select select "500"
click at [1287, 488] on select "5 10 50 100 500" at bounding box center [1311, 500] width 48 height 24
click at [34, 80] on span at bounding box center [29, 81] width 27 height 18
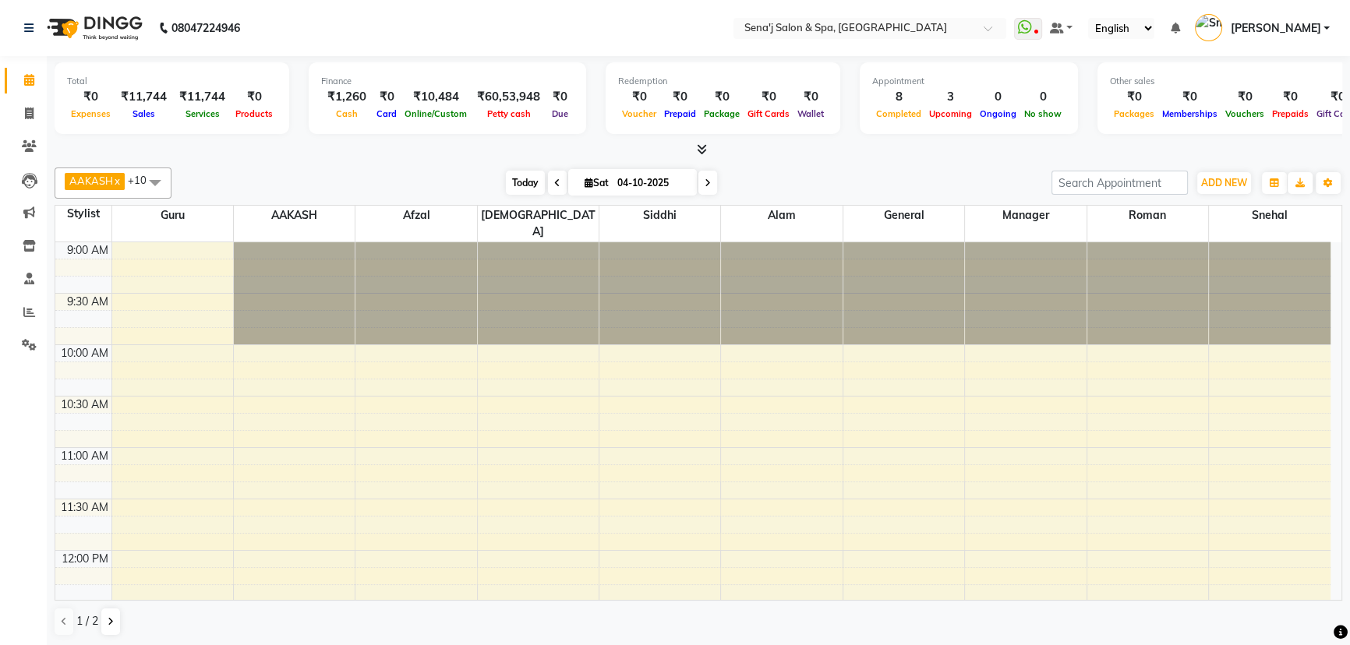
click at [539, 178] on span "Today" at bounding box center [525, 183] width 39 height 24
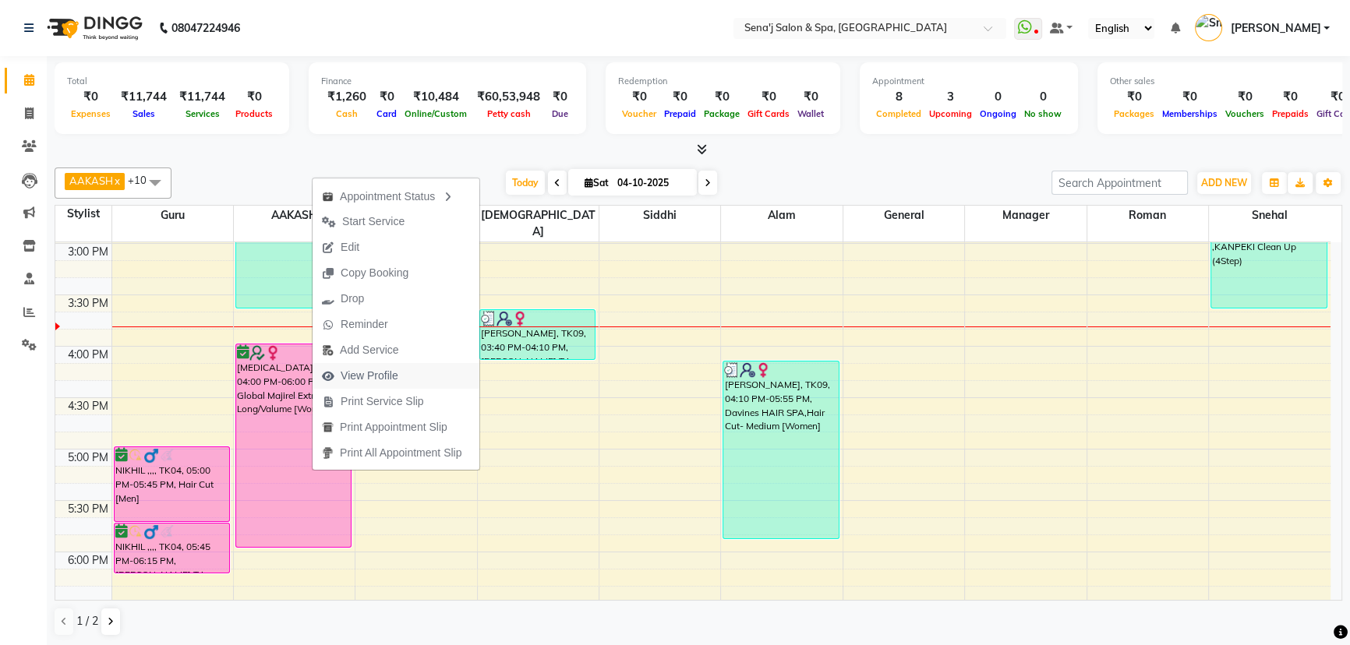
click at [381, 372] on span "View Profile" at bounding box center [369, 376] width 58 height 16
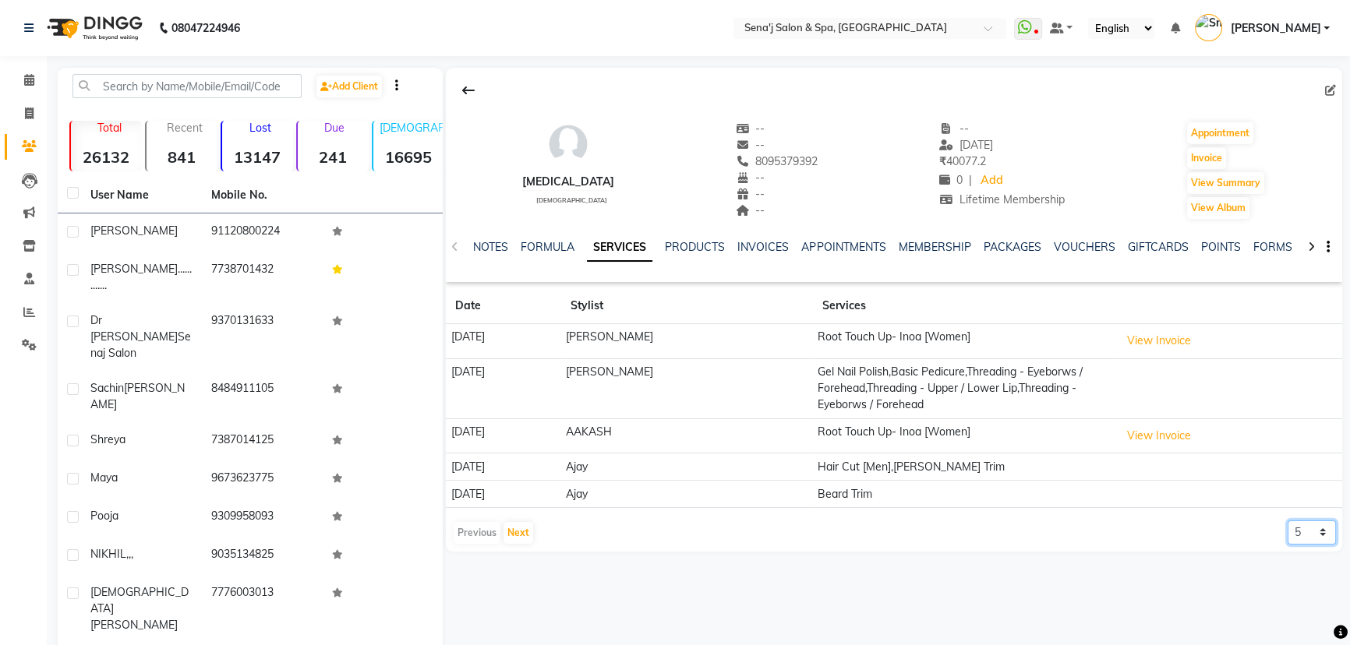
click at [1311, 529] on select "5 10 50 100 500" at bounding box center [1311, 532] width 48 height 24
select select "500"
click at [1287, 520] on select "5 10 50 100 500" at bounding box center [1311, 532] width 48 height 24
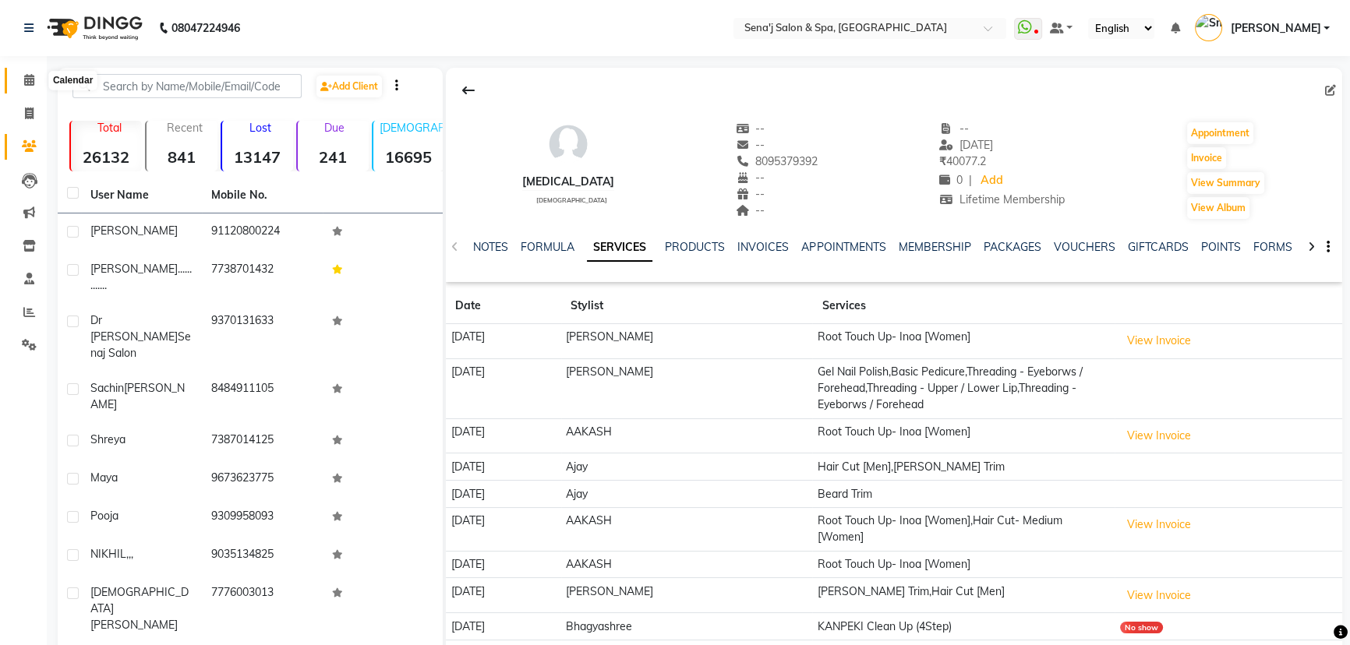
click at [31, 83] on icon at bounding box center [29, 80] width 10 height 12
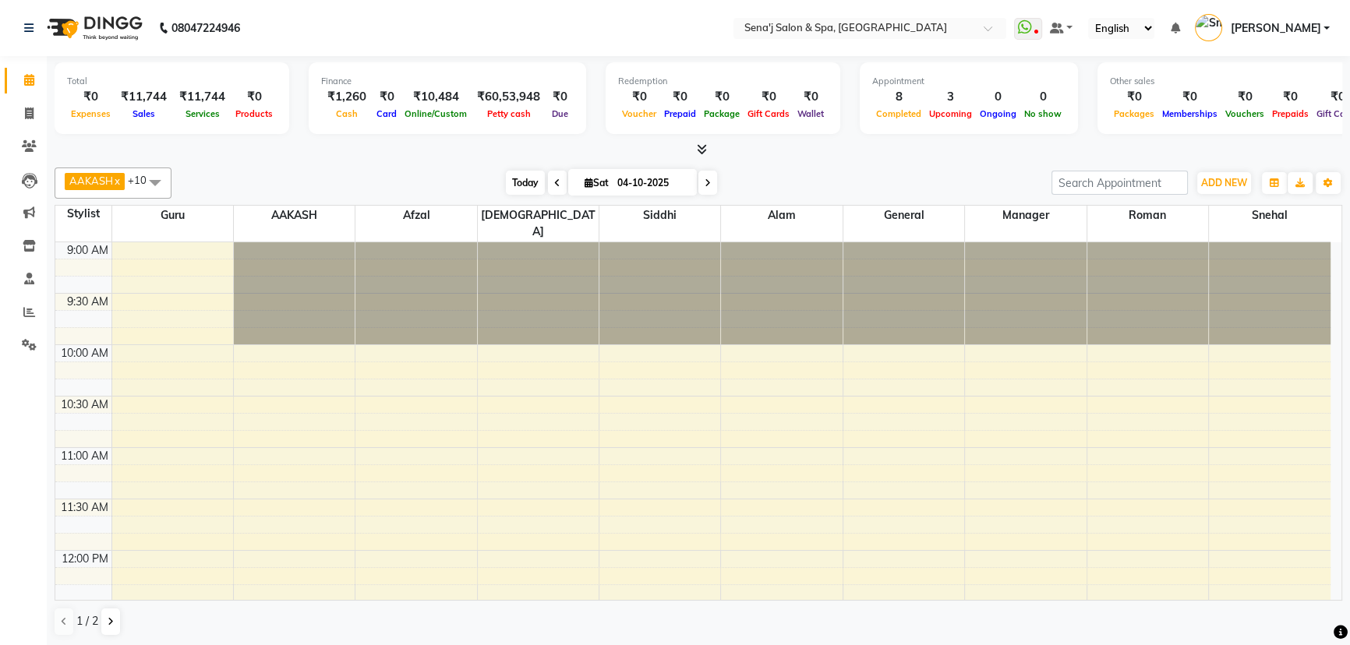
click at [528, 180] on span "Today" at bounding box center [525, 183] width 39 height 24
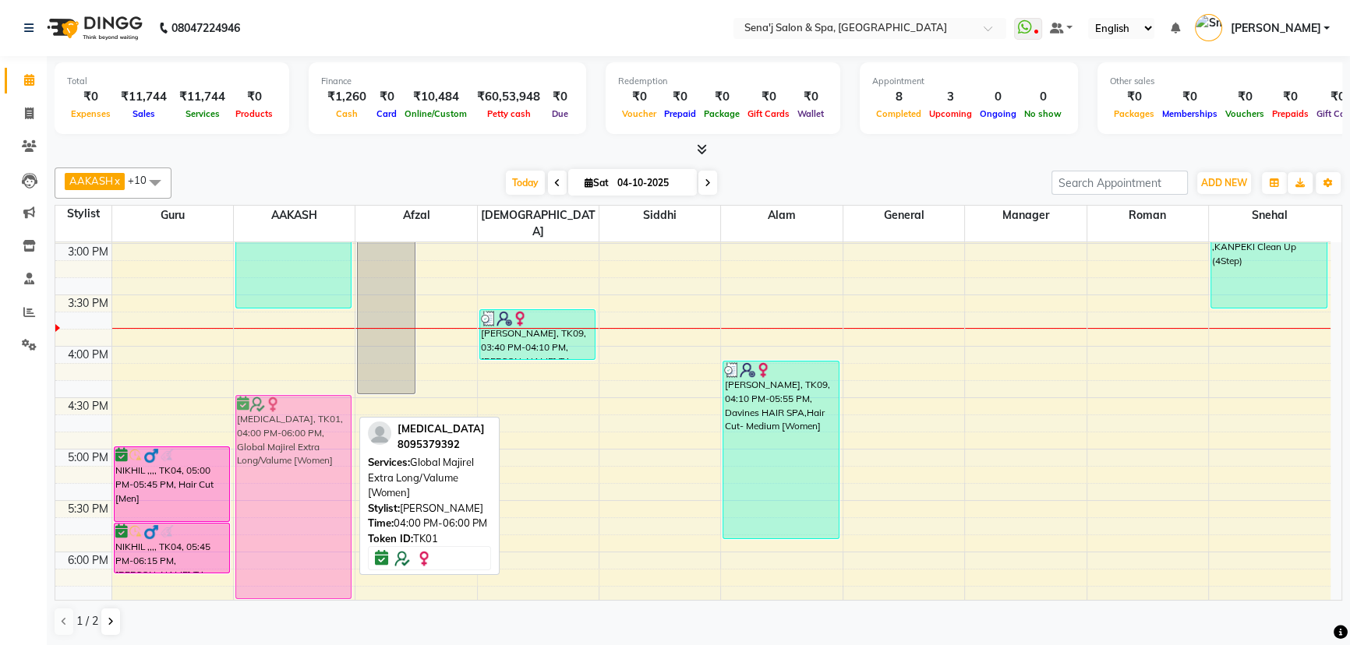
drag, startPoint x: 259, startPoint y: 407, endPoint x: 259, endPoint y: 457, distance: 49.9
click at [259, 457] on div "[PERSON_NAME]............., TK02, 12:30 PM-03:40 PM, Root Touch Up- Inoa [Women…" at bounding box center [294, 398] width 121 height 1542
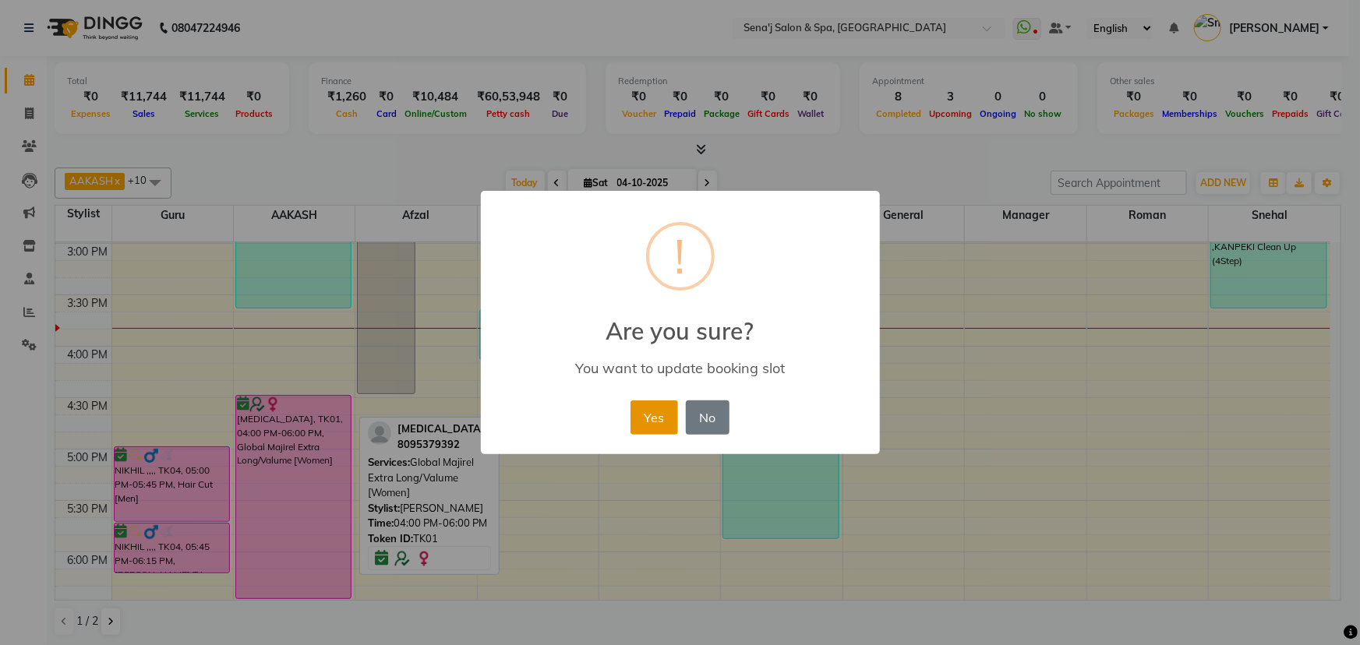
click at [662, 415] on button "Yes" at bounding box center [654, 417] width 48 height 34
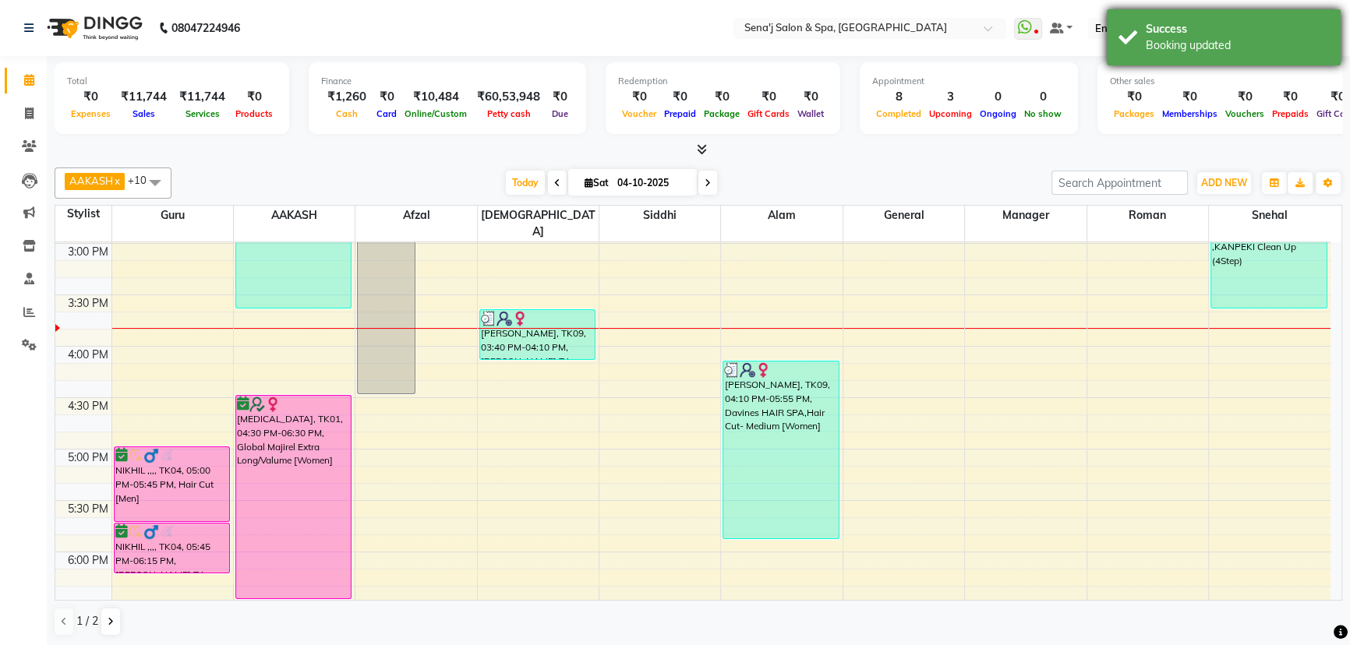
click at [1150, 33] on div "Success" at bounding box center [1236, 29] width 183 height 16
